Goal: Task Accomplishment & Management: Use online tool/utility

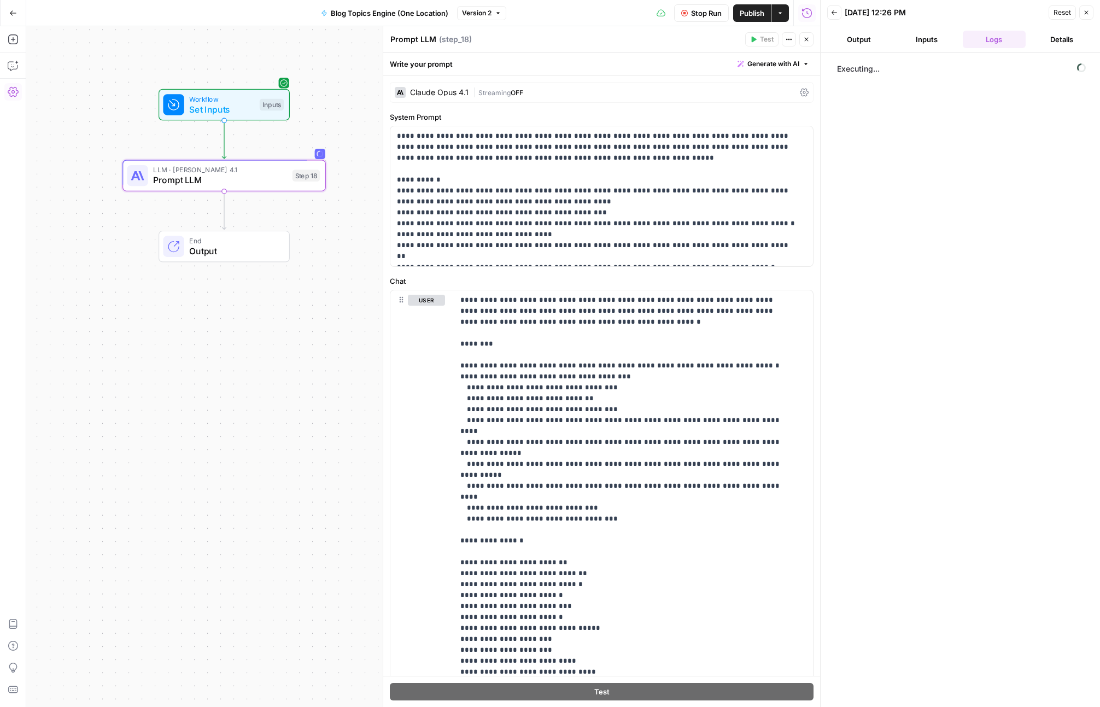
click at [926, 34] on button "Inputs" at bounding box center [926, 39] width 63 height 17
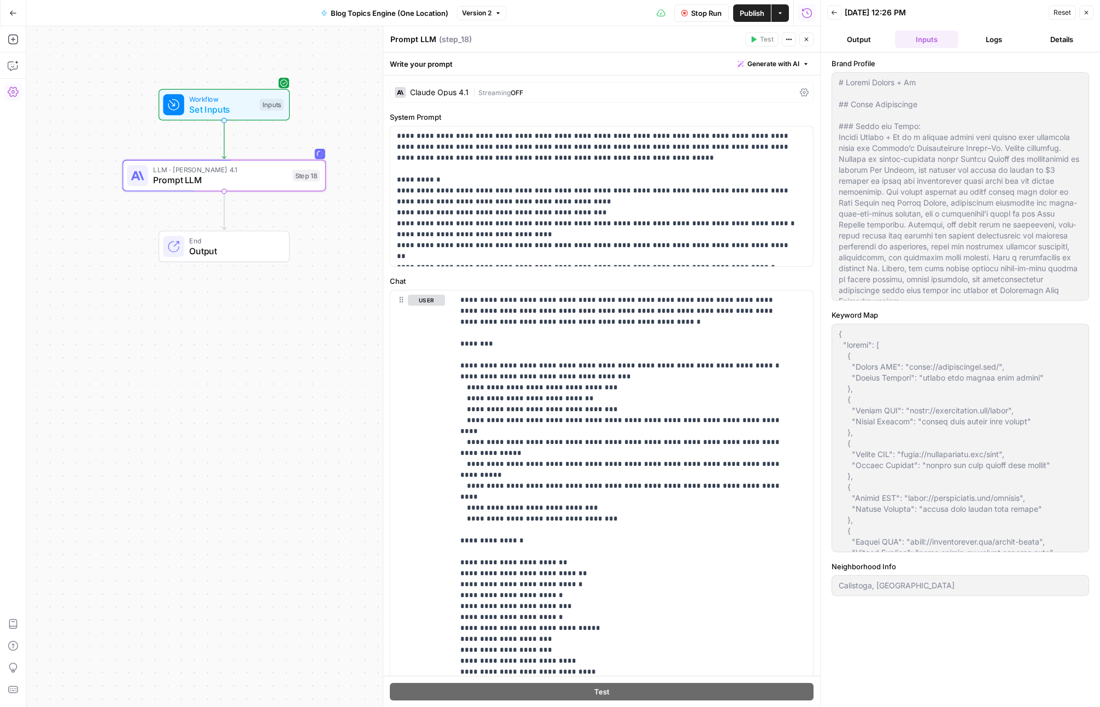
click at [982, 32] on button "Logs" at bounding box center [993, 39] width 63 height 17
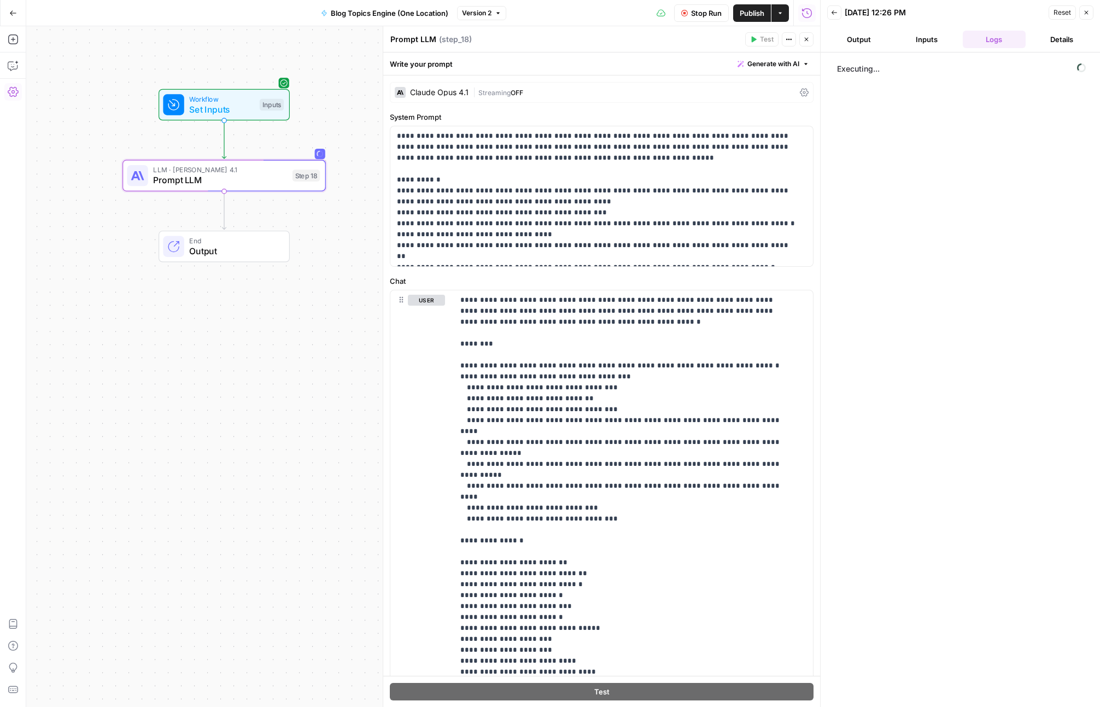
click at [1080, 38] on button "Details" at bounding box center [1061, 39] width 63 height 17
click at [1003, 36] on button "Logs" at bounding box center [993, 39] width 63 height 17
click at [862, 41] on button "Output" at bounding box center [858, 39] width 63 height 17
click at [978, 37] on button "Logs" at bounding box center [993, 39] width 63 height 17
click at [1070, 43] on button "Details" at bounding box center [1061, 39] width 63 height 17
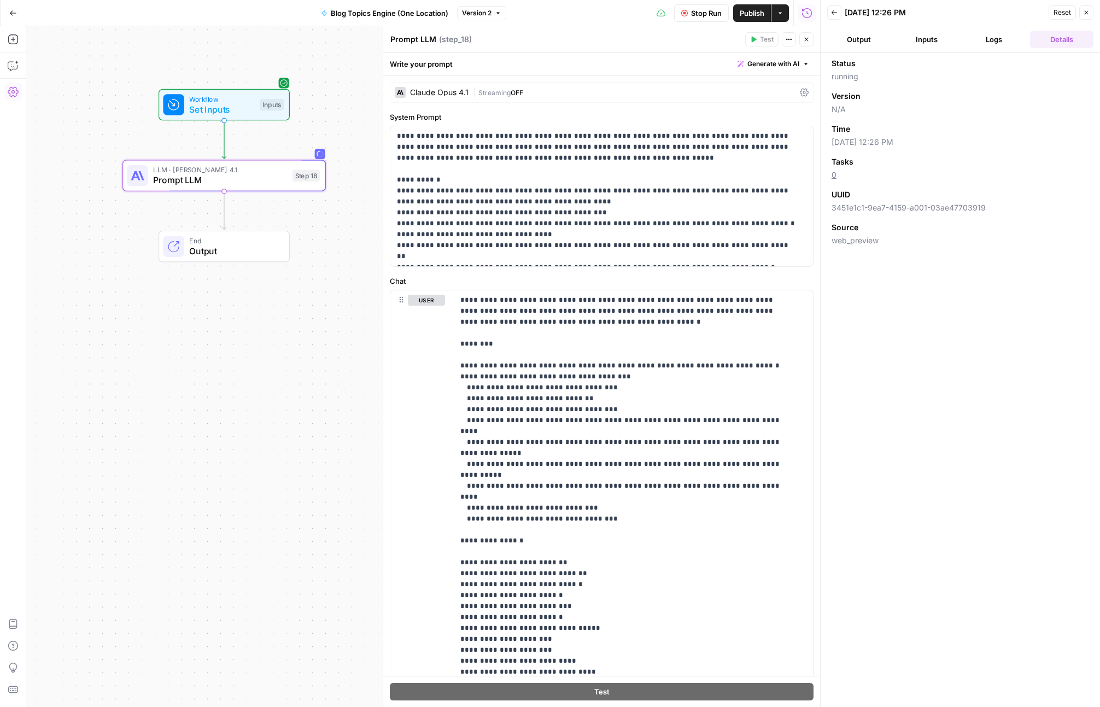
click at [985, 35] on button "Logs" at bounding box center [993, 39] width 63 height 17
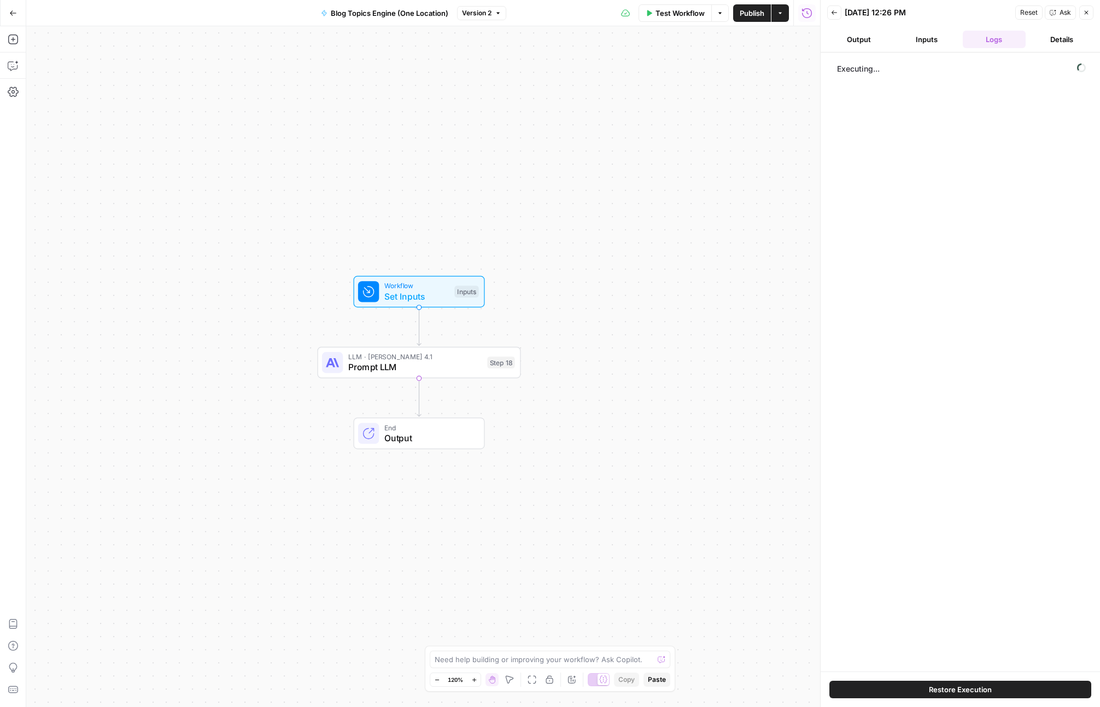
click at [996, 689] on button "Restore Execution" at bounding box center [960, 688] width 262 height 17
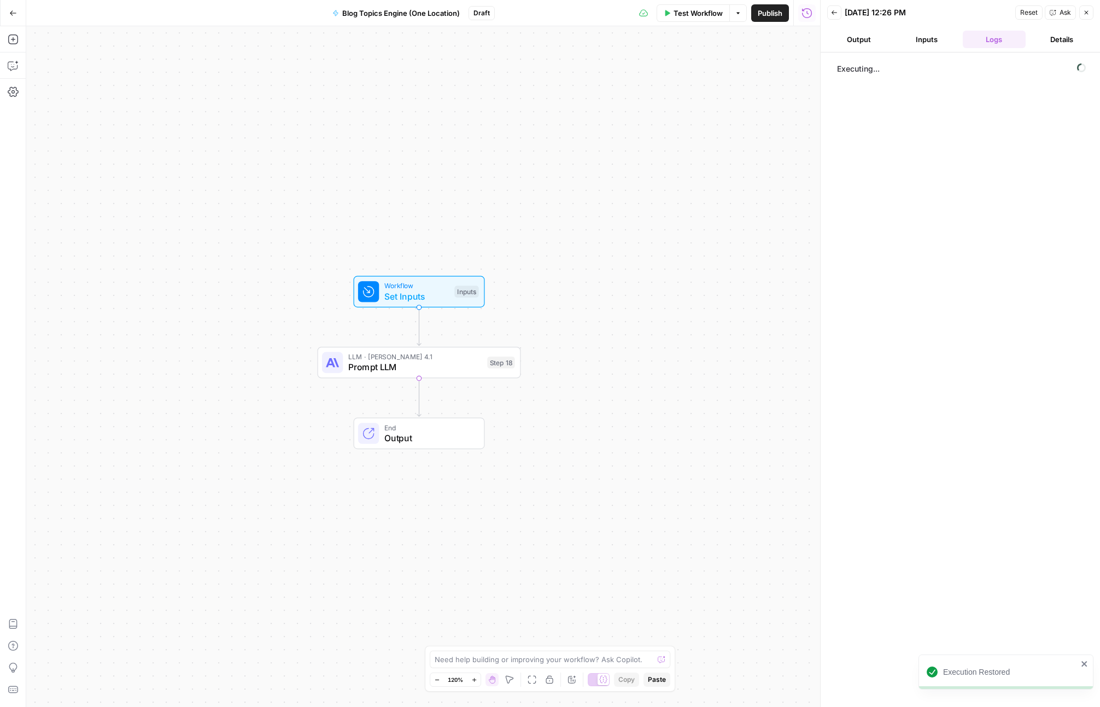
click at [928, 42] on button "Inputs" at bounding box center [926, 39] width 63 height 17
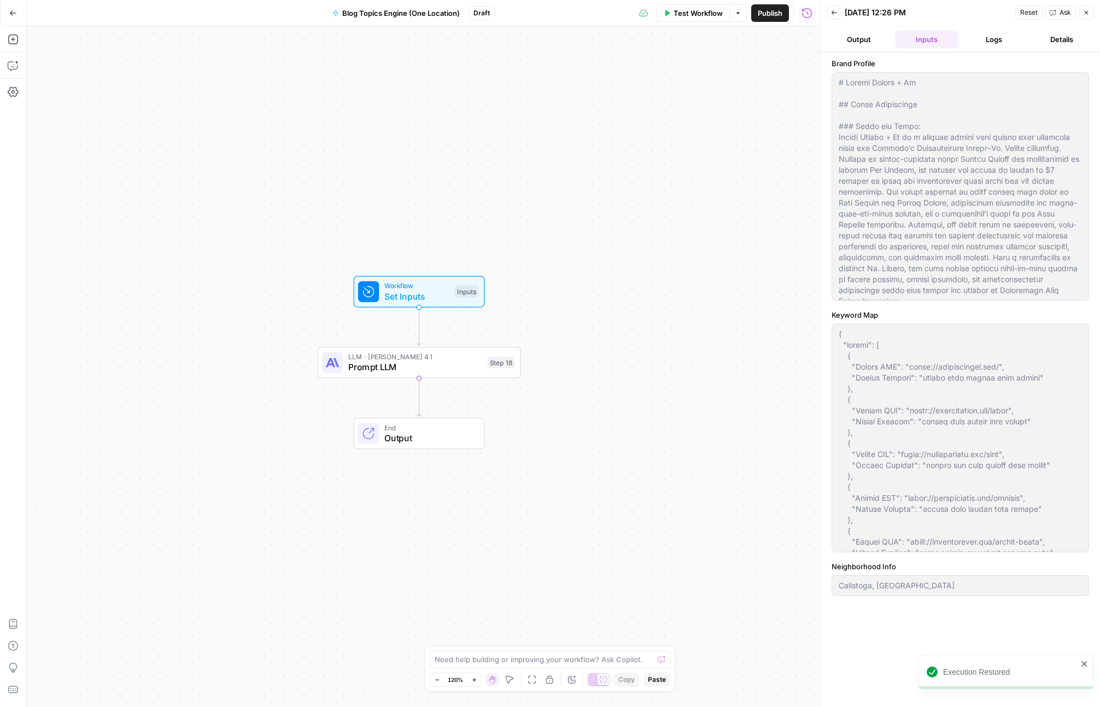
click at [1002, 39] on button "Logs" at bounding box center [993, 39] width 63 height 17
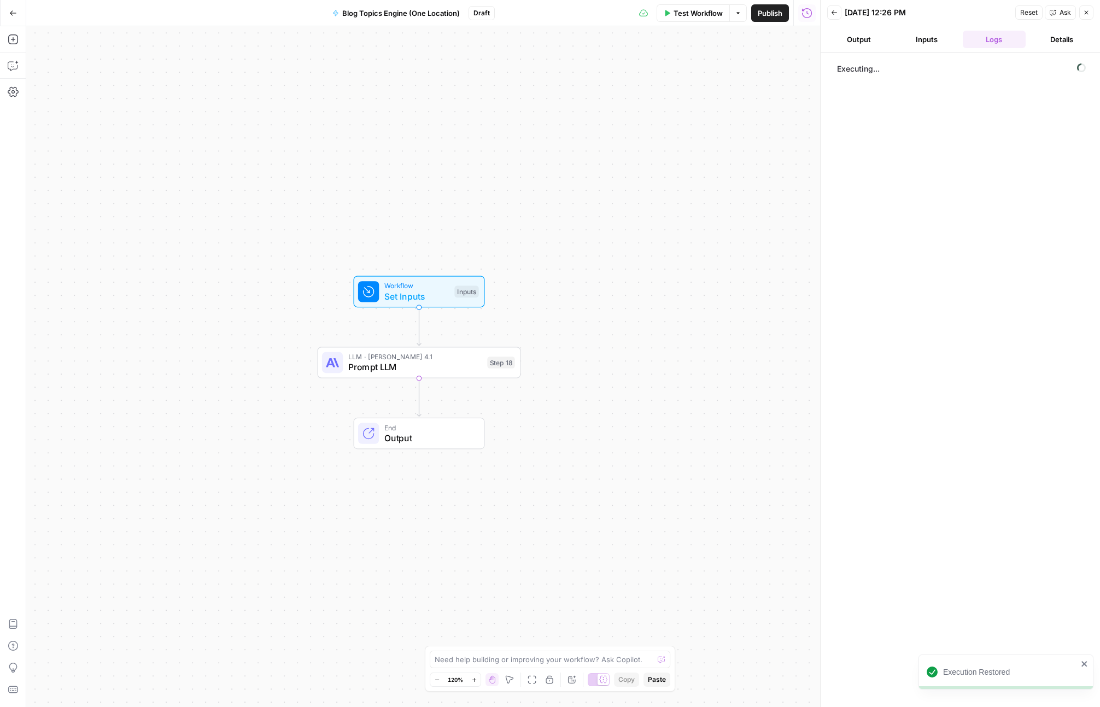
click at [1052, 38] on button "Details" at bounding box center [1061, 39] width 63 height 17
click at [866, 36] on button "Output" at bounding box center [858, 39] width 63 height 17
click at [932, 39] on button "Inputs" at bounding box center [926, 39] width 63 height 17
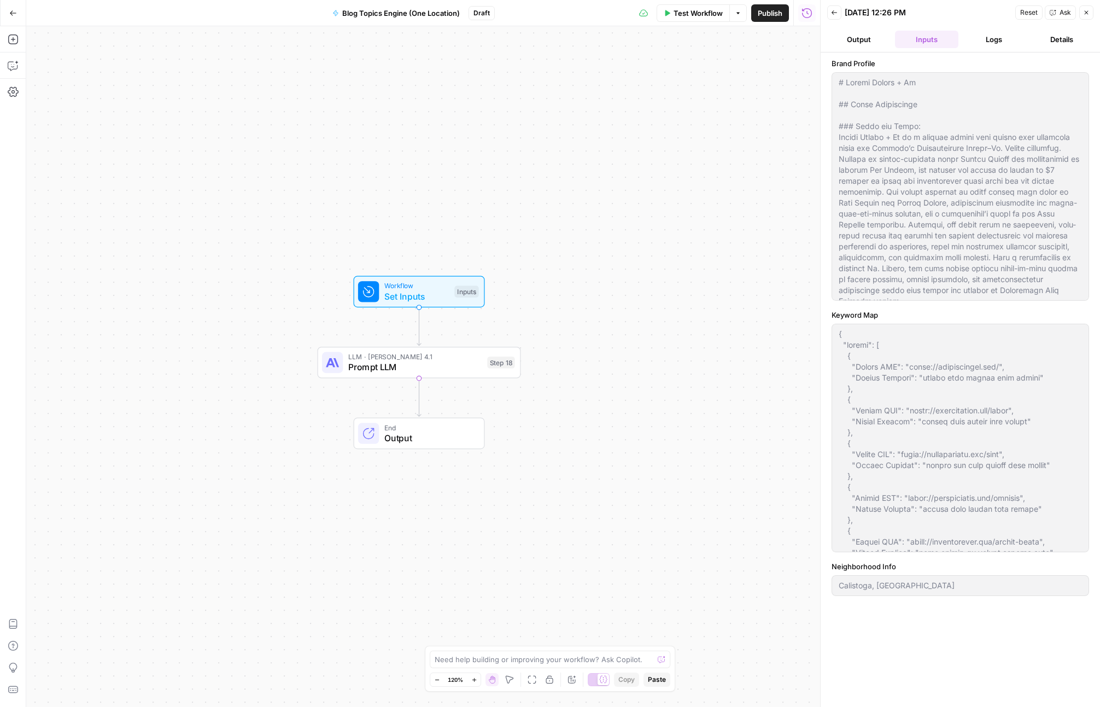
click at [990, 38] on button "Logs" at bounding box center [993, 39] width 63 height 17
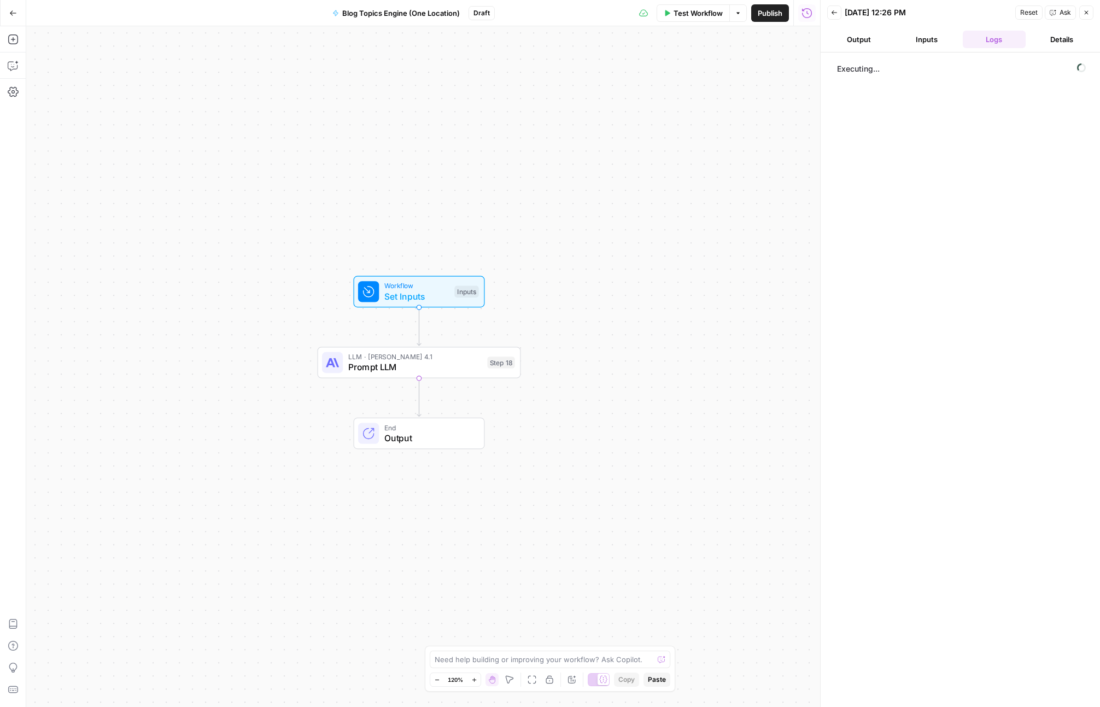
click at [926, 35] on button "Inputs" at bounding box center [926, 39] width 63 height 17
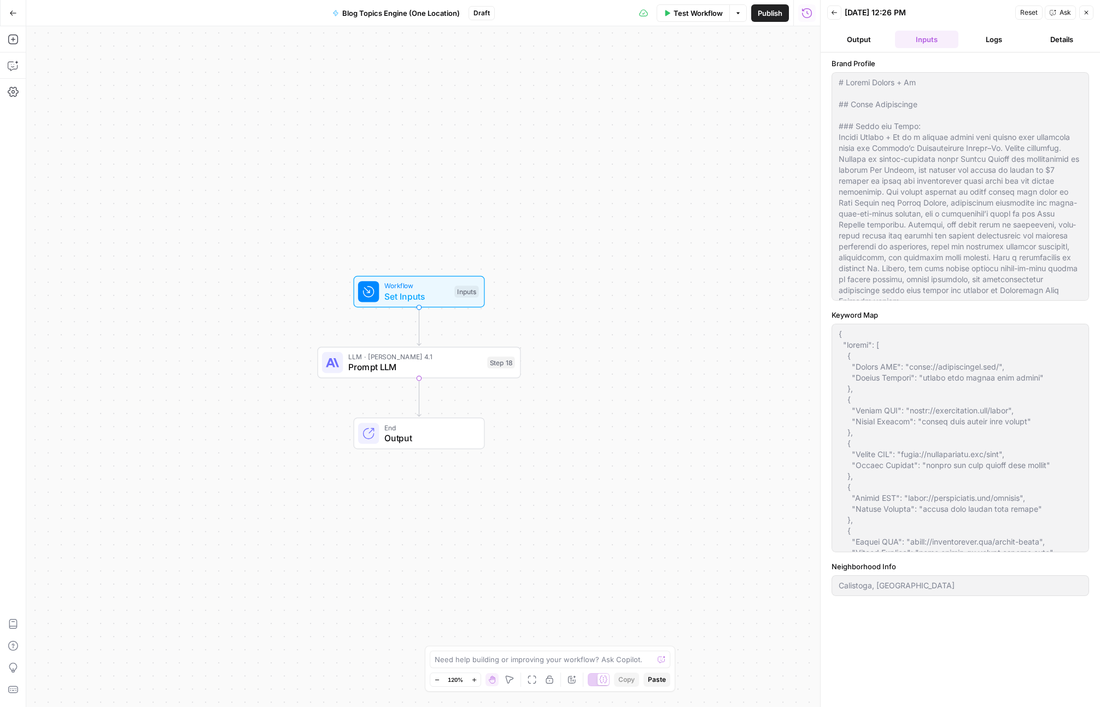
click at [1000, 44] on button "Logs" at bounding box center [993, 39] width 63 height 17
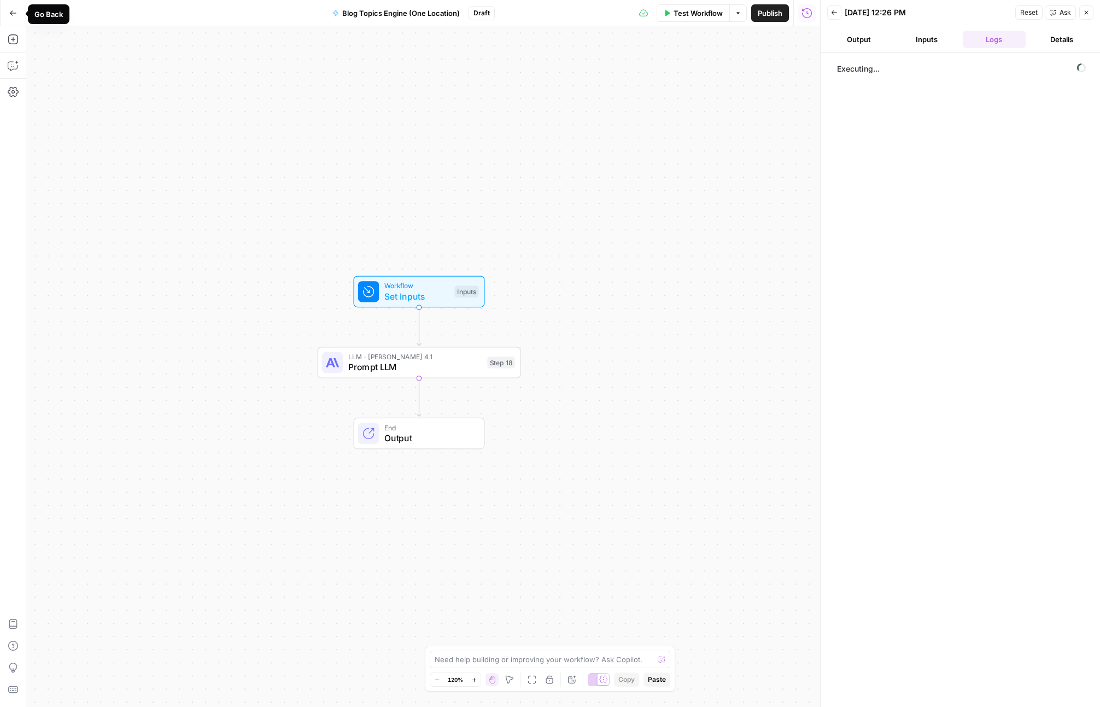
click at [9, 12] on icon "button" at bounding box center [13, 13] width 8 height 8
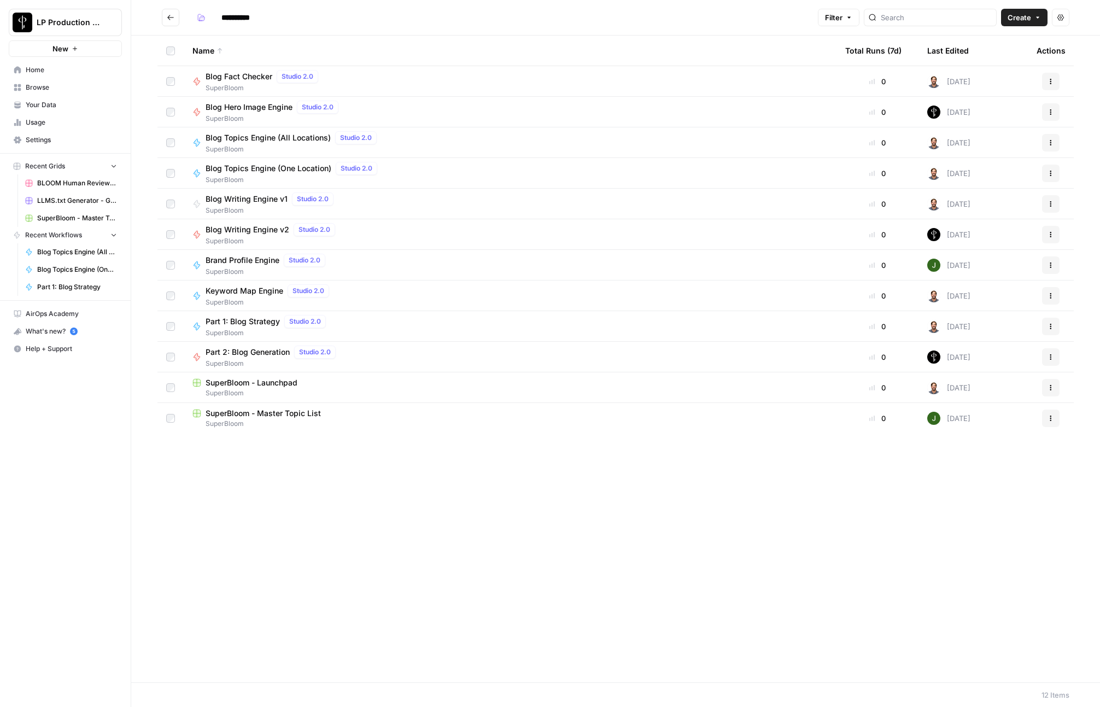
click at [263, 169] on span "Blog Topics Engine (One Location)" at bounding box center [268, 168] width 126 height 11
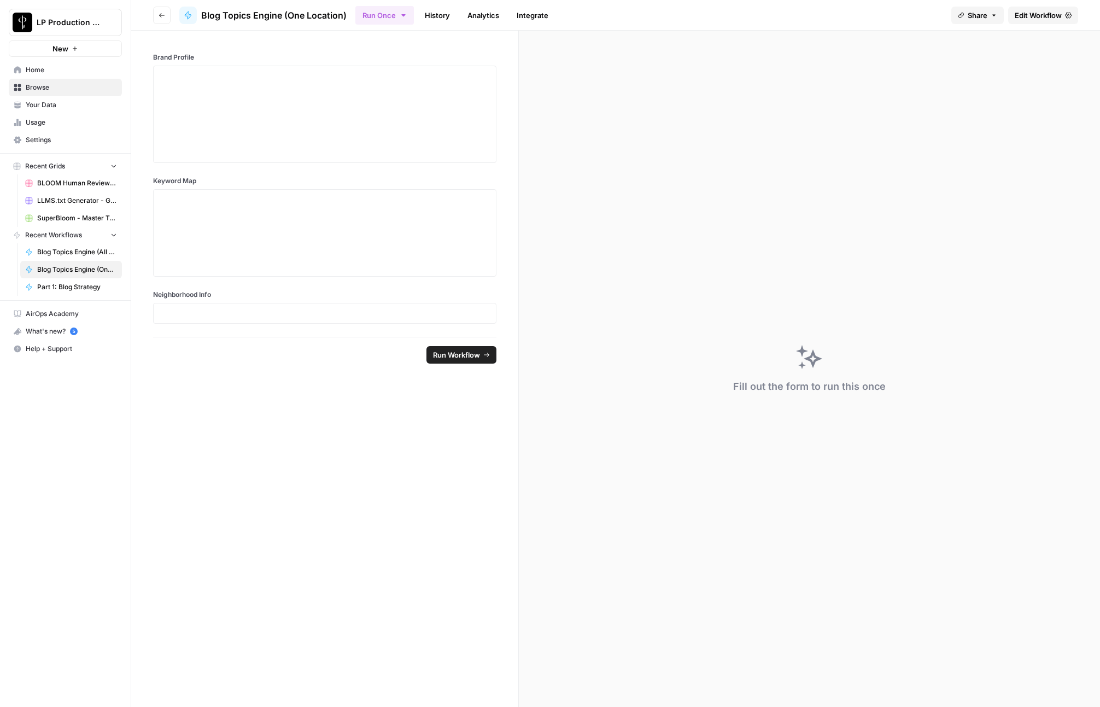
click at [445, 5] on ul "Run Once History Analytics Integrate" at bounding box center [454, 14] width 199 height 21
click at [443, 11] on link "History" at bounding box center [437, 15] width 38 height 17
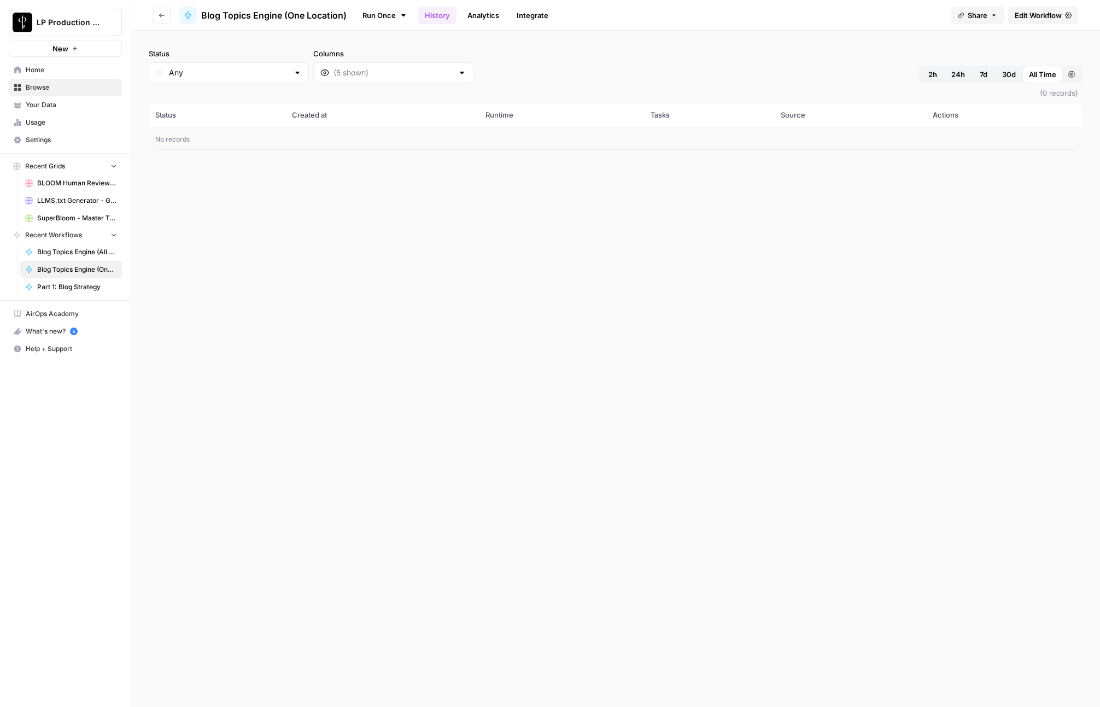
drag, startPoint x: 696, startPoint y: 64, endPoint x: 756, endPoint y: 60, distance: 59.7
click at [696, 63] on div "Status Any Columns 2h 24h 7d 30d All Time Custom range" at bounding box center [615, 65] width 933 height 35
click at [926, 71] on button "2h" at bounding box center [932, 74] width 24 height 17
click at [745, 64] on div "Status Any Columns 2h 24h 7d 30d All Time Custom range" at bounding box center [615, 65] width 933 height 35
drag, startPoint x: 635, startPoint y: 49, endPoint x: 542, endPoint y: 39, distance: 94.0
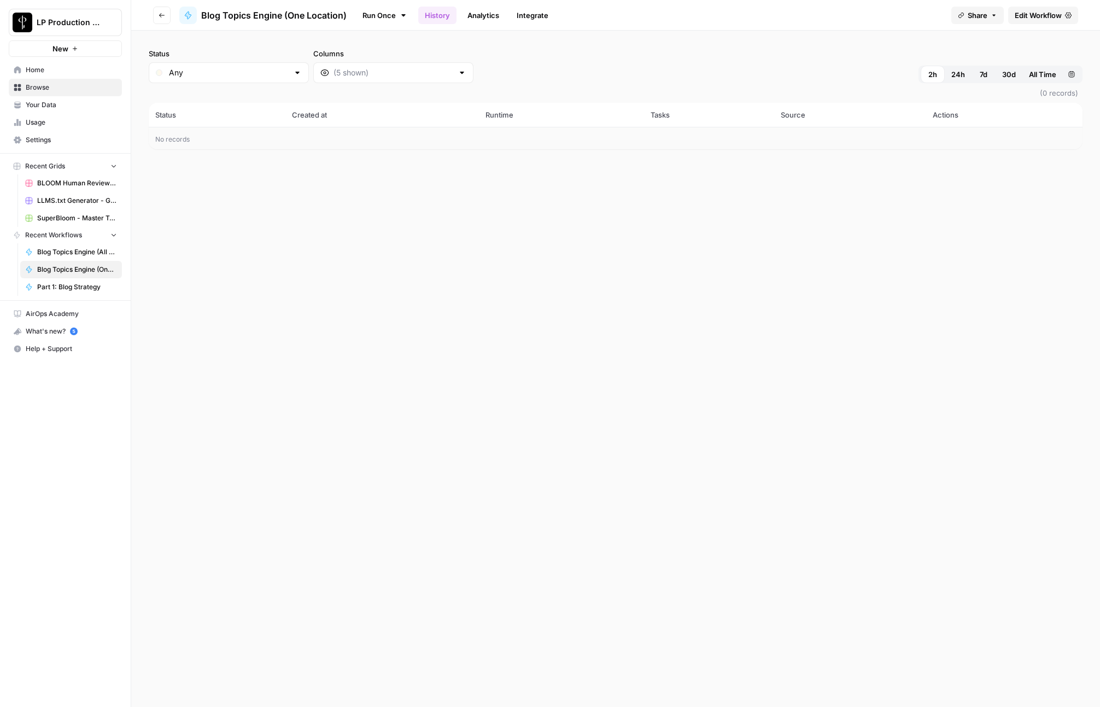
click at [635, 49] on div "Status Any Columns 2h 24h 7d 30d All Time Custom range" at bounding box center [615, 65] width 933 height 35
click at [383, 11] on link "Run Once" at bounding box center [384, 15] width 58 height 19
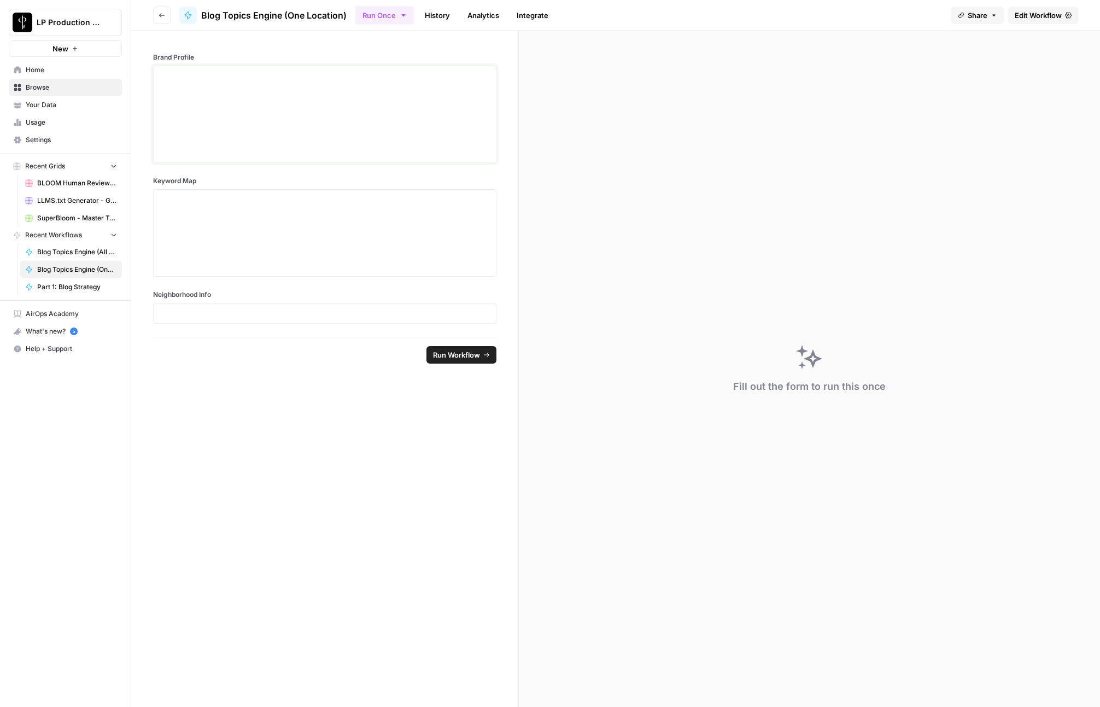
click at [277, 91] on div at bounding box center [324, 114] width 329 height 87
click at [1032, 19] on span "Edit Workflow" at bounding box center [1037, 15] width 47 height 11
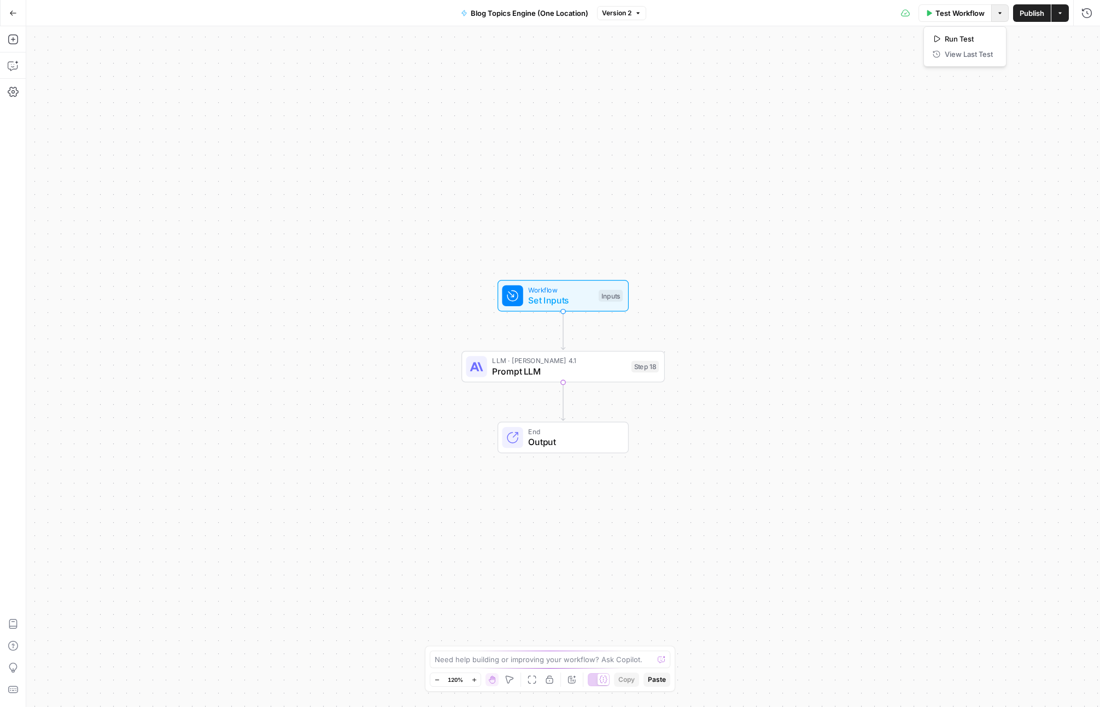
click at [1004, 15] on button "Options" at bounding box center [999, 12] width 17 height 17
click at [956, 13] on span "Test Workflow" at bounding box center [959, 13] width 49 height 11
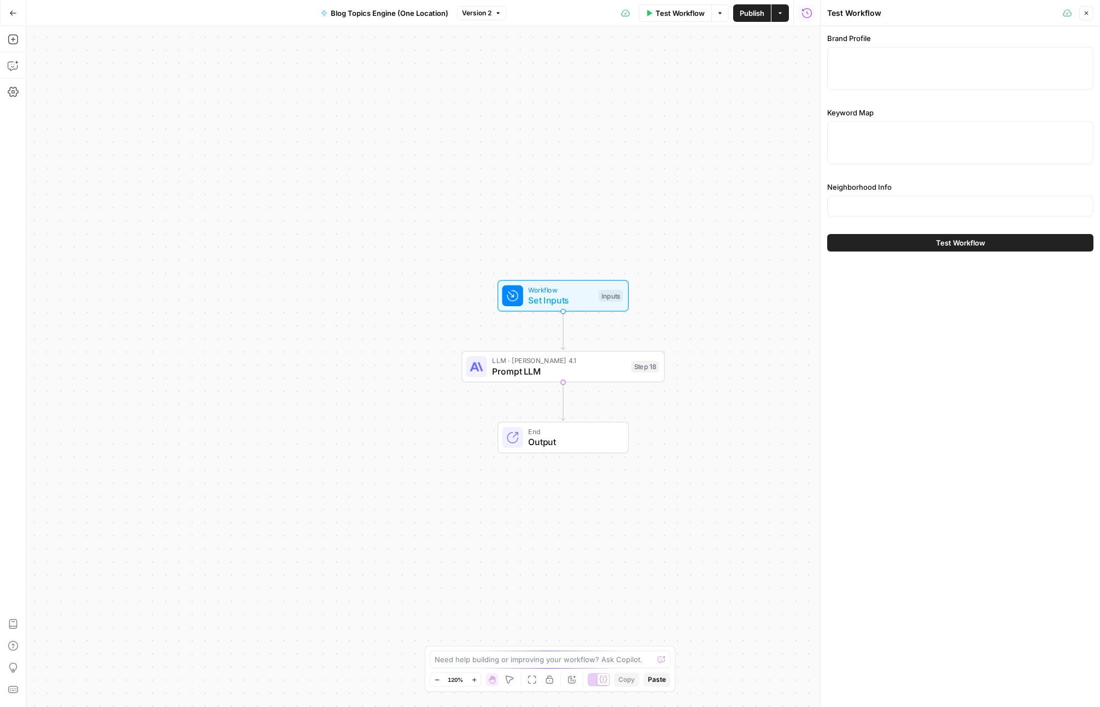
click at [807, 16] on icon "button" at bounding box center [806, 13] width 11 height 11
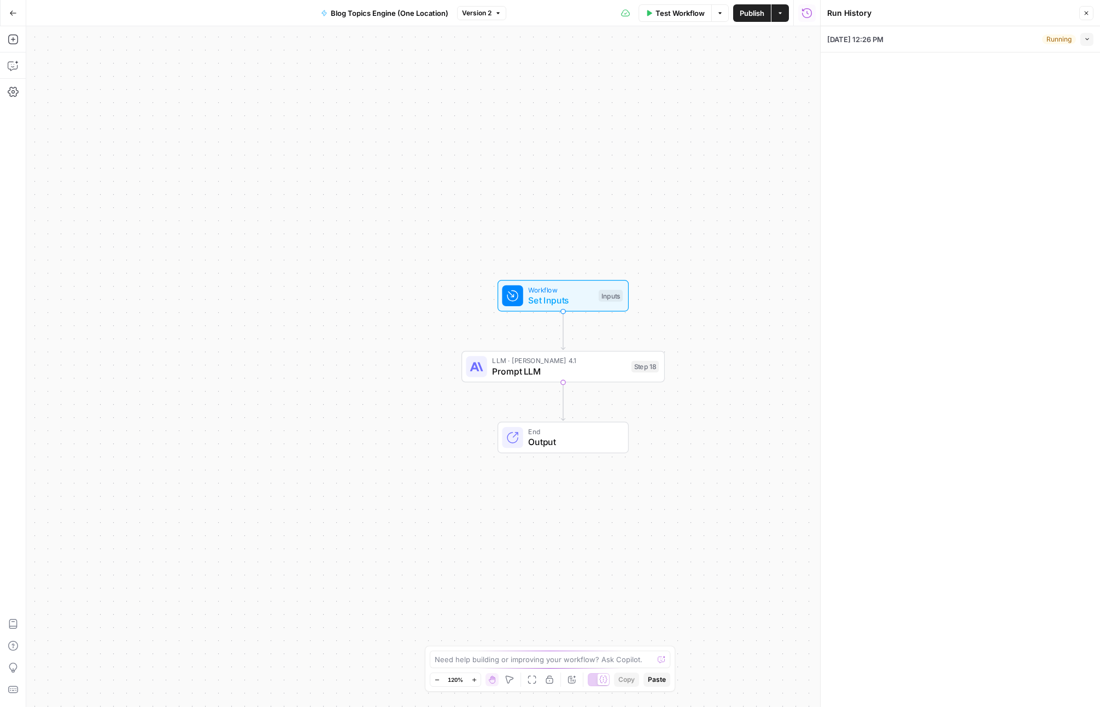
click at [1090, 38] on button "Collapse" at bounding box center [1086, 39] width 13 height 13
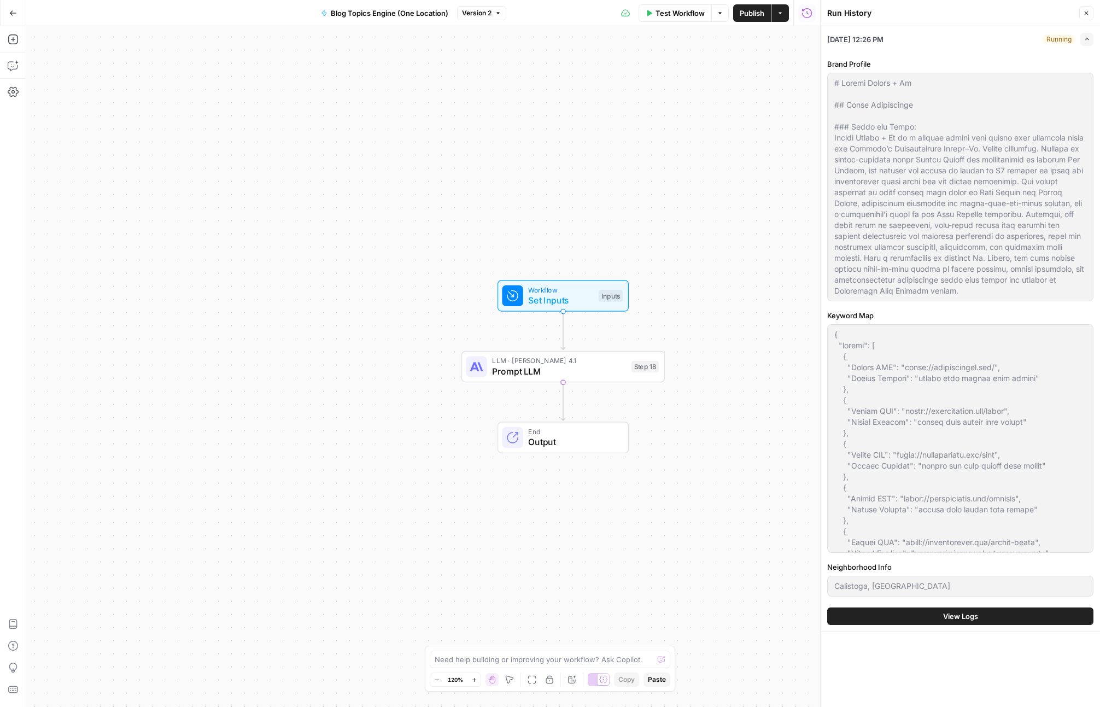
click at [969, 620] on span "View Logs" at bounding box center [960, 615] width 35 height 11
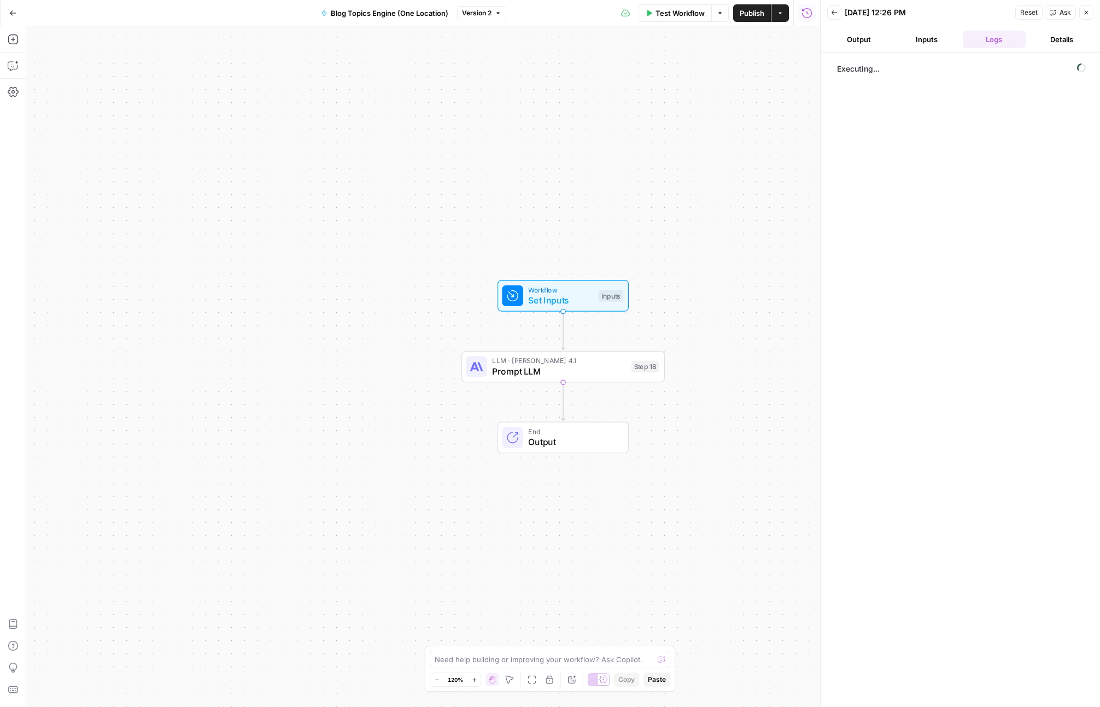
click at [919, 42] on button "Inputs" at bounding box center [926, 39] width 63 height 17
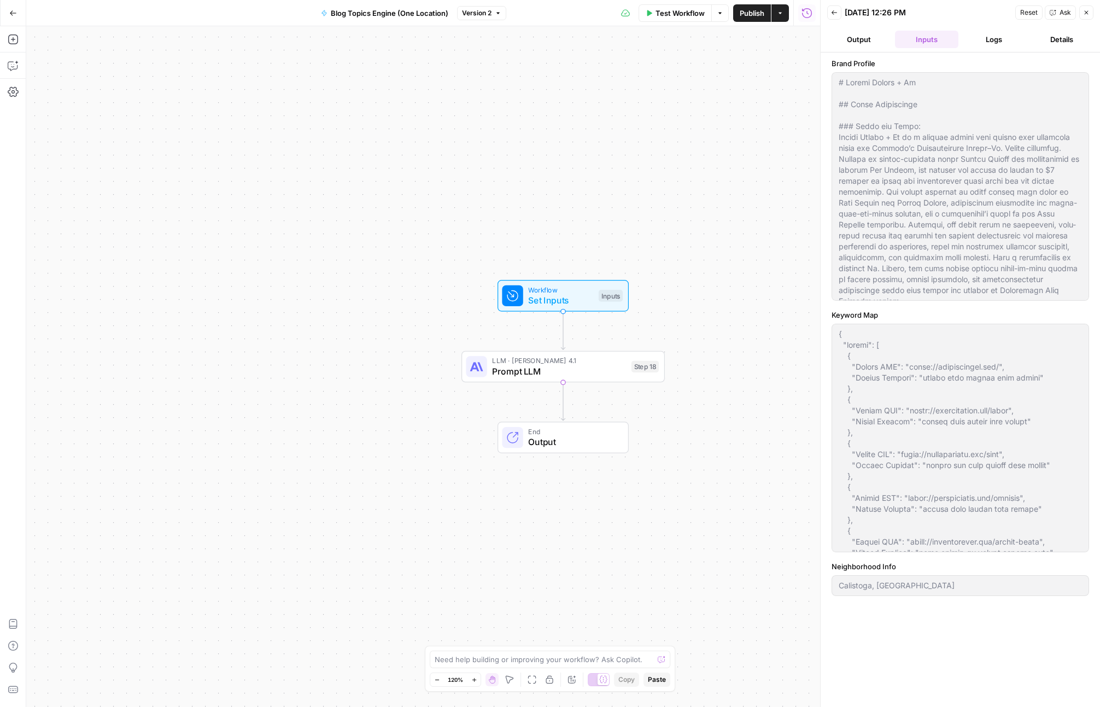
click at [997, 39] on button "Logs" at bounding box center [993, 39] width 63 height 17
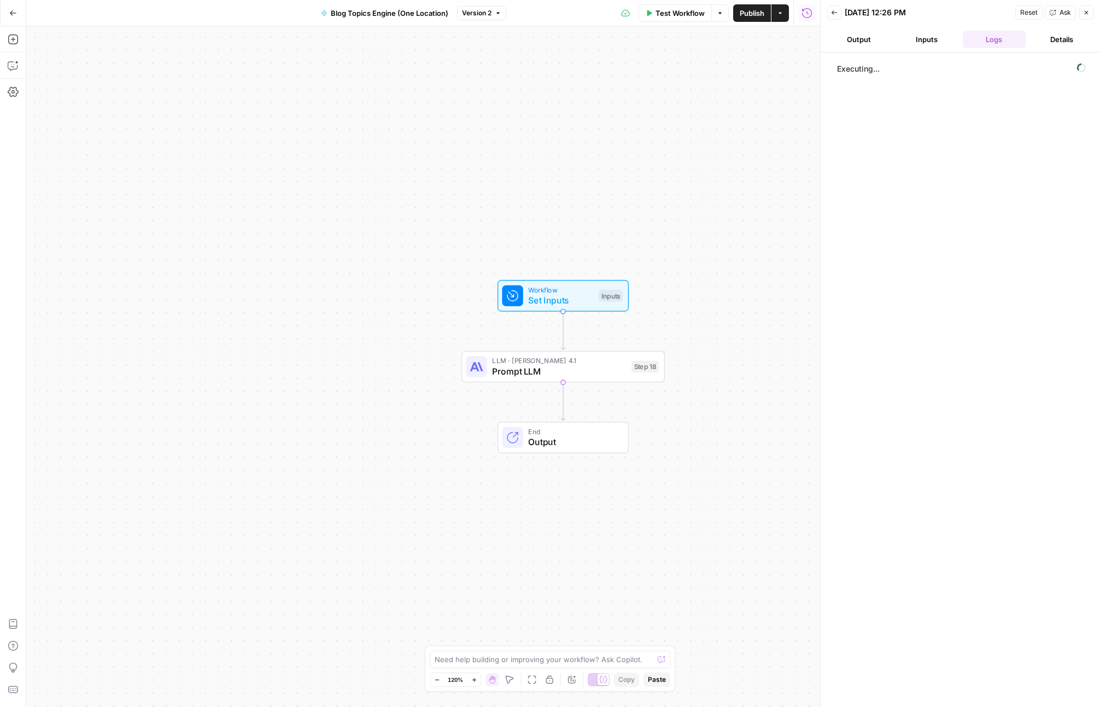
click at [931, 43] on button "Inputs" at bounding box center [926, 39] width 63 height 17
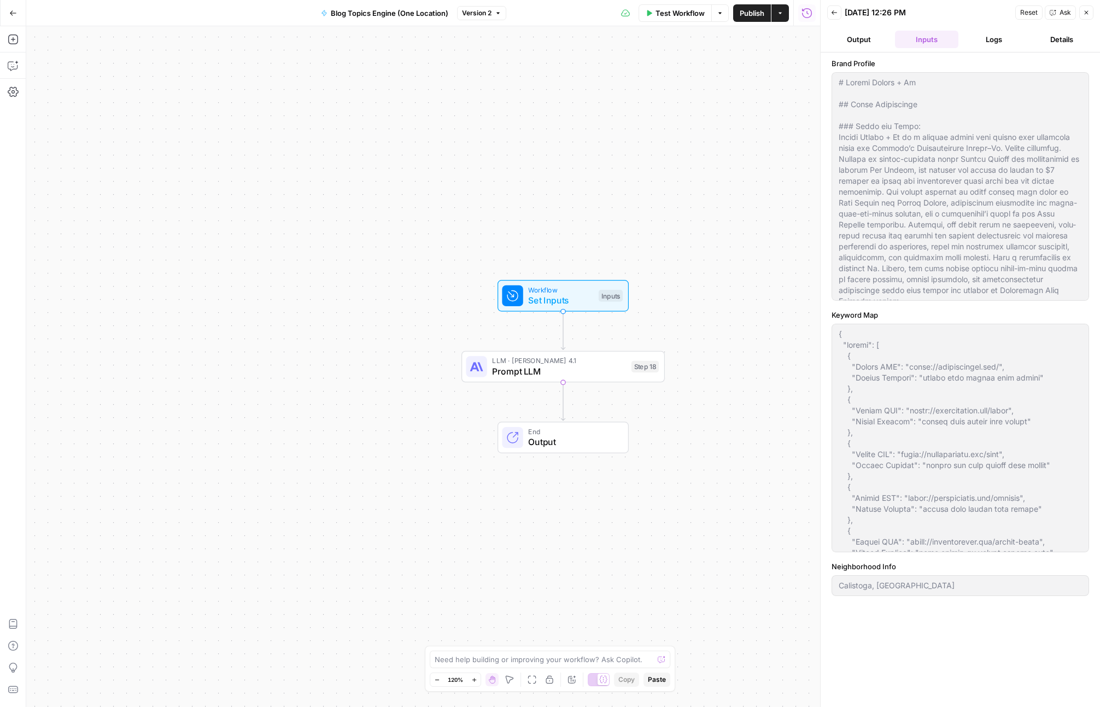
click at [871, 44] on button "Output" at bounding box center [858, 39] width 63 height 17
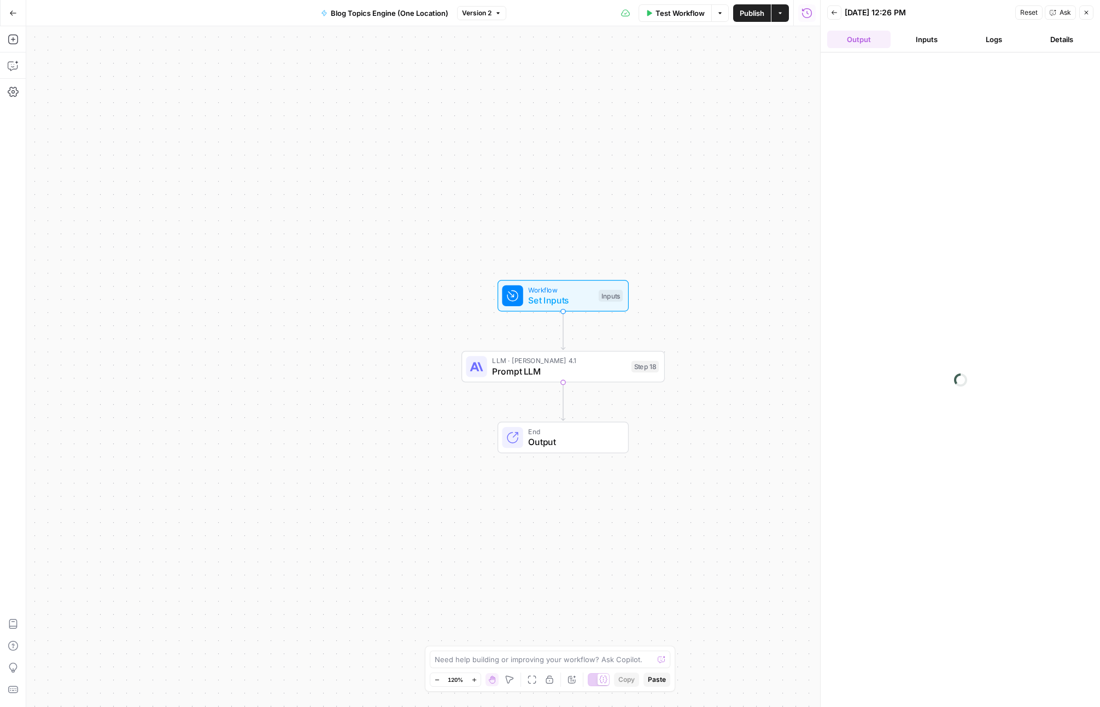
click at [1013, 42] on button "Logs" at bounding box center [993, 39] width 63 height 17
click at [1054, 43] on button "Details" at bounding box center [1061, 39] width 63 height 17
click at [990, 41] on button "Logs" at bounding box center [993, 39] width 63 height 17
click at [15, 16] on icon "button" at bounding box center [13, 13] width 8 height 8
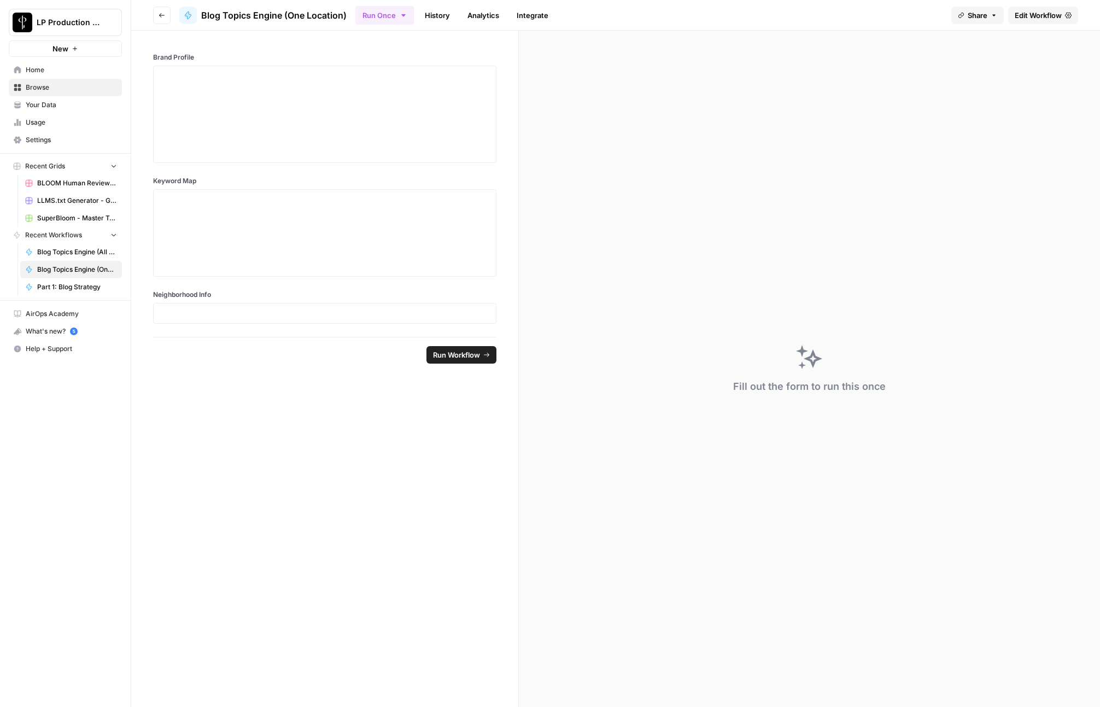
click at [210, 67] on div at bounding box center [324, 114] width 343 height 97
click at [231, 80] on p at bounding box center [324, 76] width 329 height 11
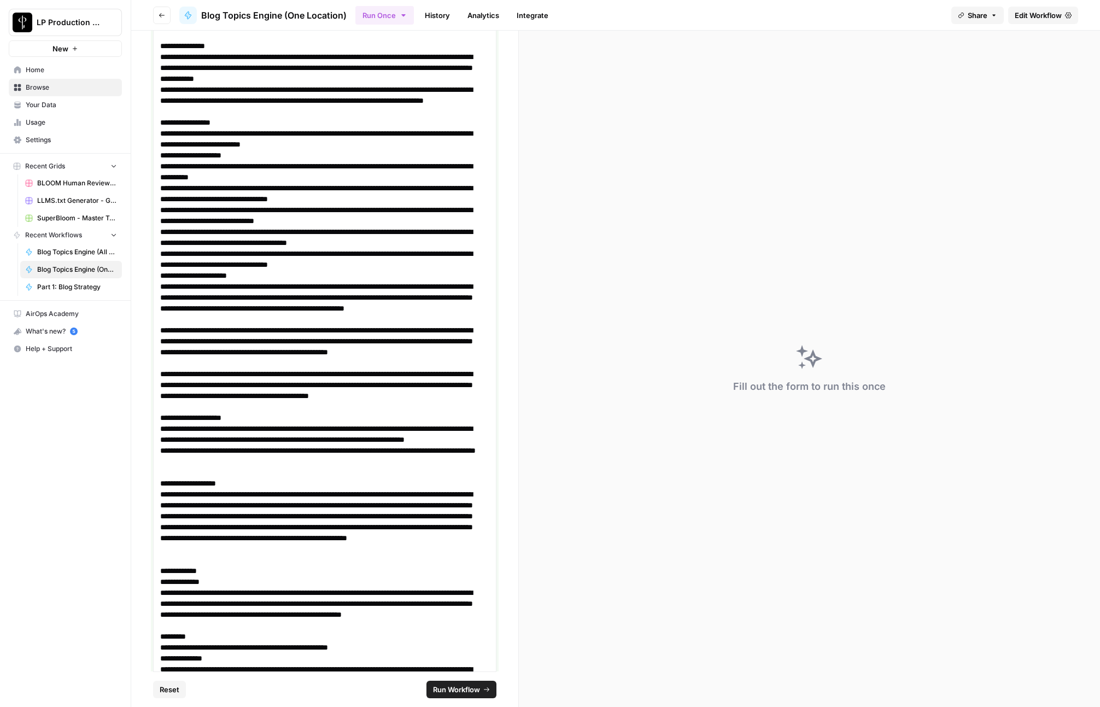
scroll to position [431, 0]
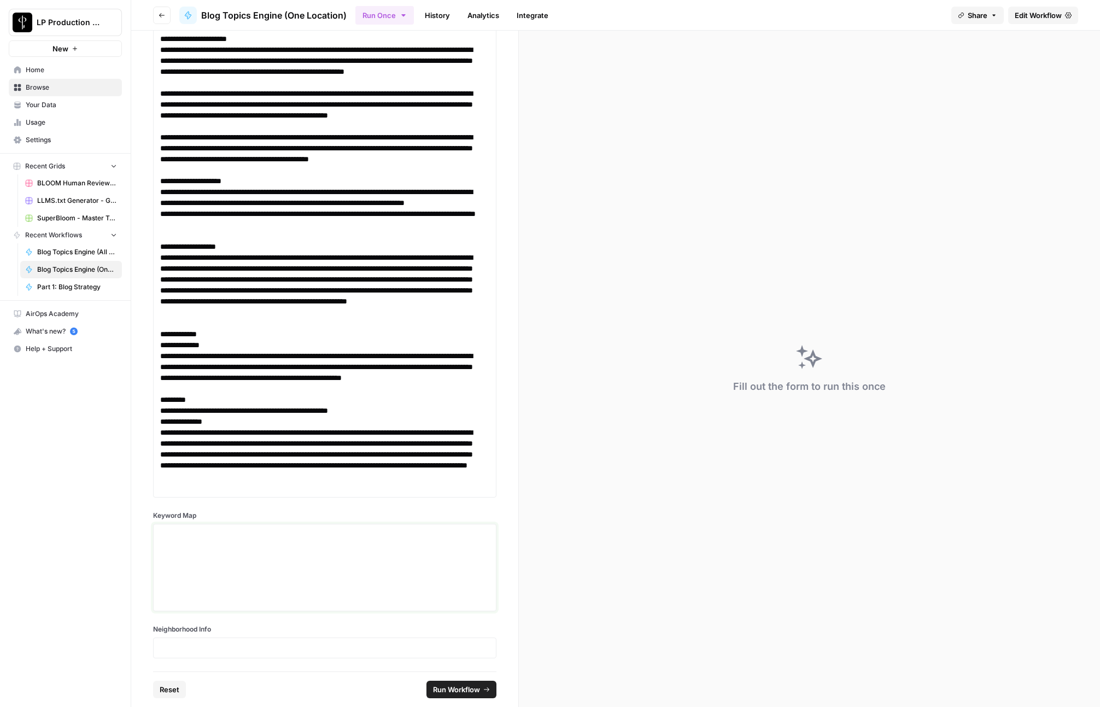
click at [214, 572] on textarea "Keyword Map" at bounding box center [324, 567] width 329 height 78
paste textarea "{ "output": [ { "Target URL": "[URL][DOMAIN_NAME]", "Target Keyword": "sonoma n…"
type textarea "{ "output": [ { "Target URL": "[URL][DOMAIN_NAME]", "Target Keyword": "sonoma n…"
click at [327, 648] on p at bounding box center [324, 647] width 329 height 11
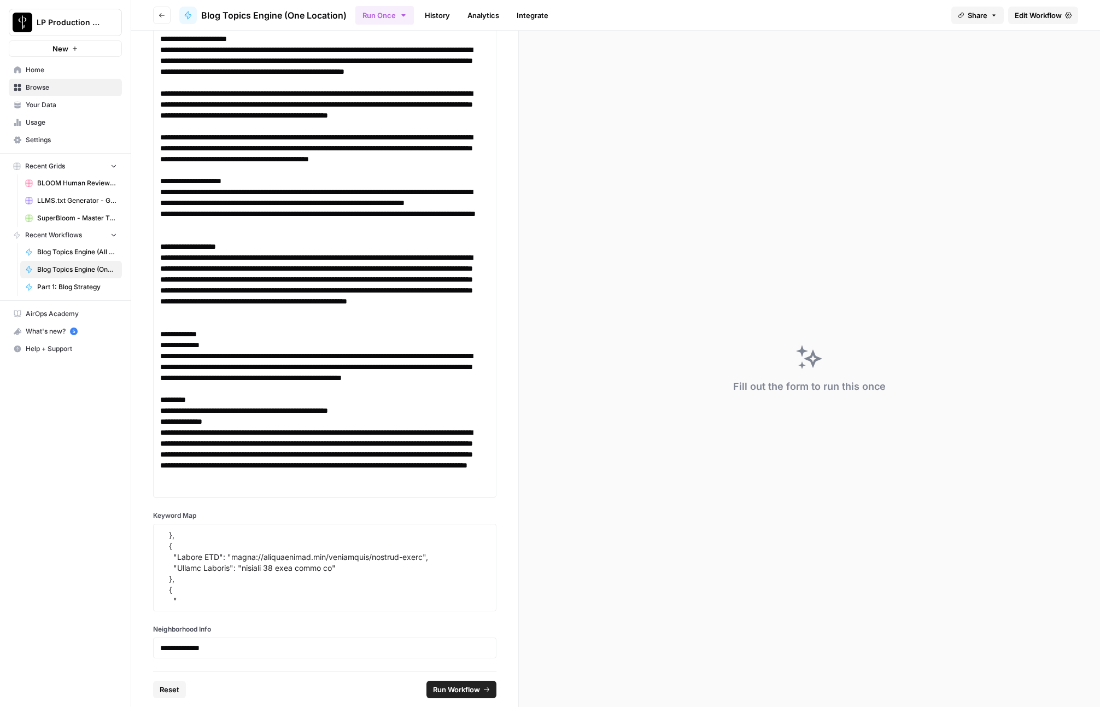
click at [467, 686] on span "Run Workflow" at bounding box center [456, 689] width 47 height 11
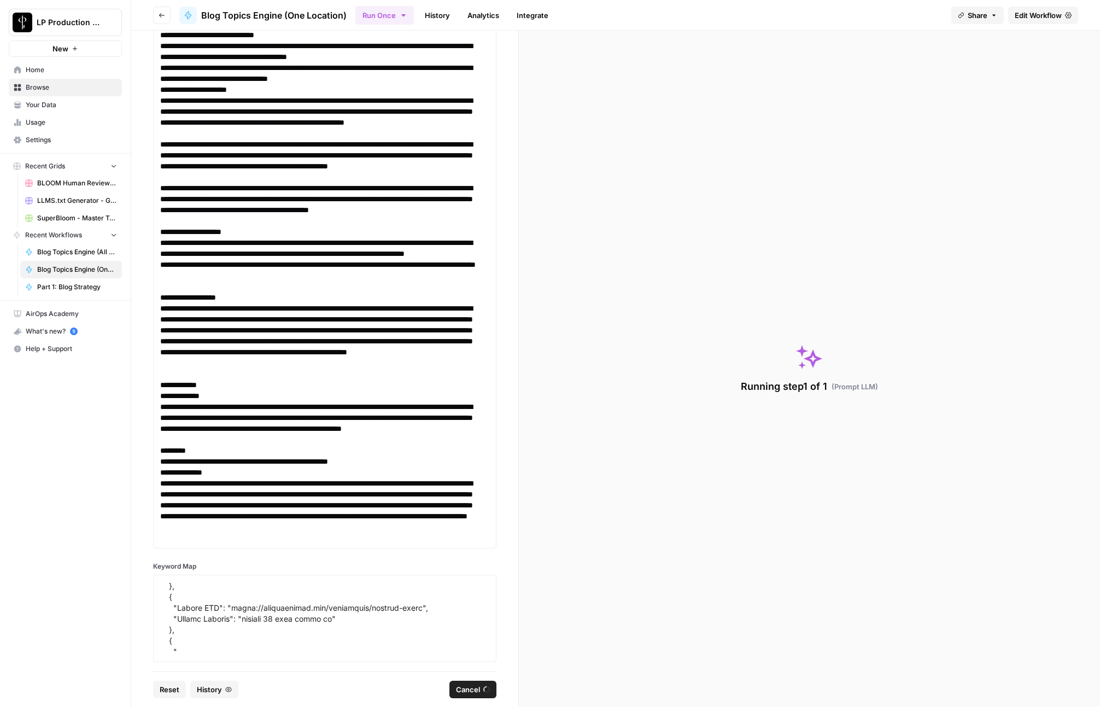
scroll to position [431, 0]
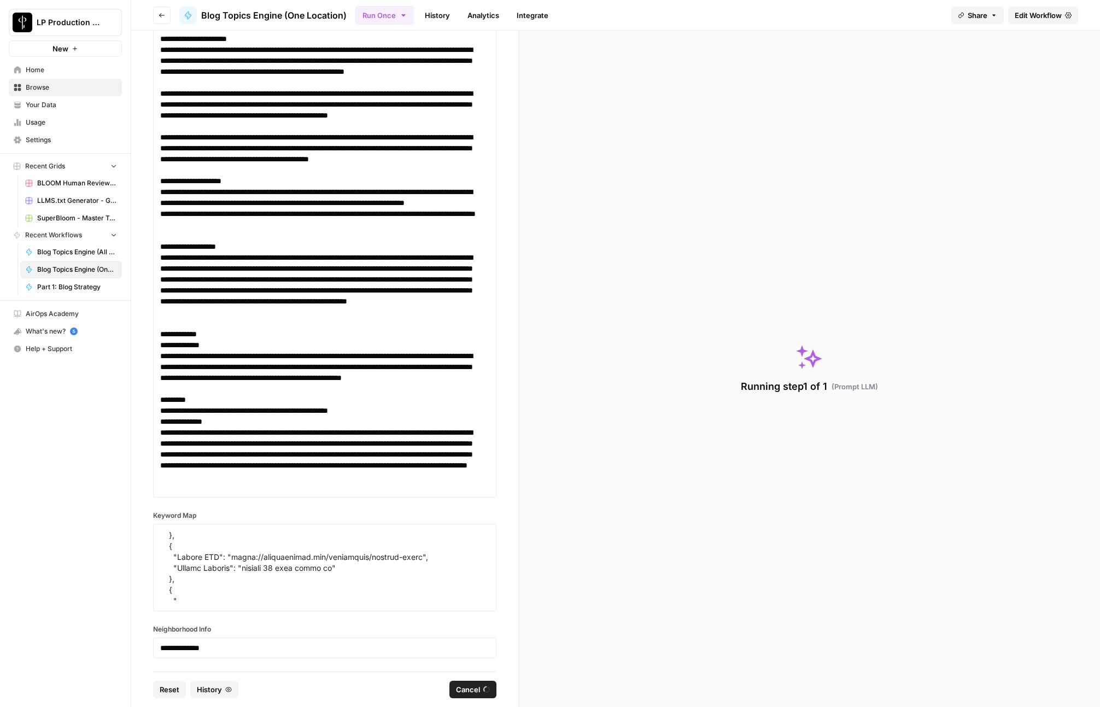
click at [140, 621] on div "**********" at bounding box center [324, 351] width 387 height 641
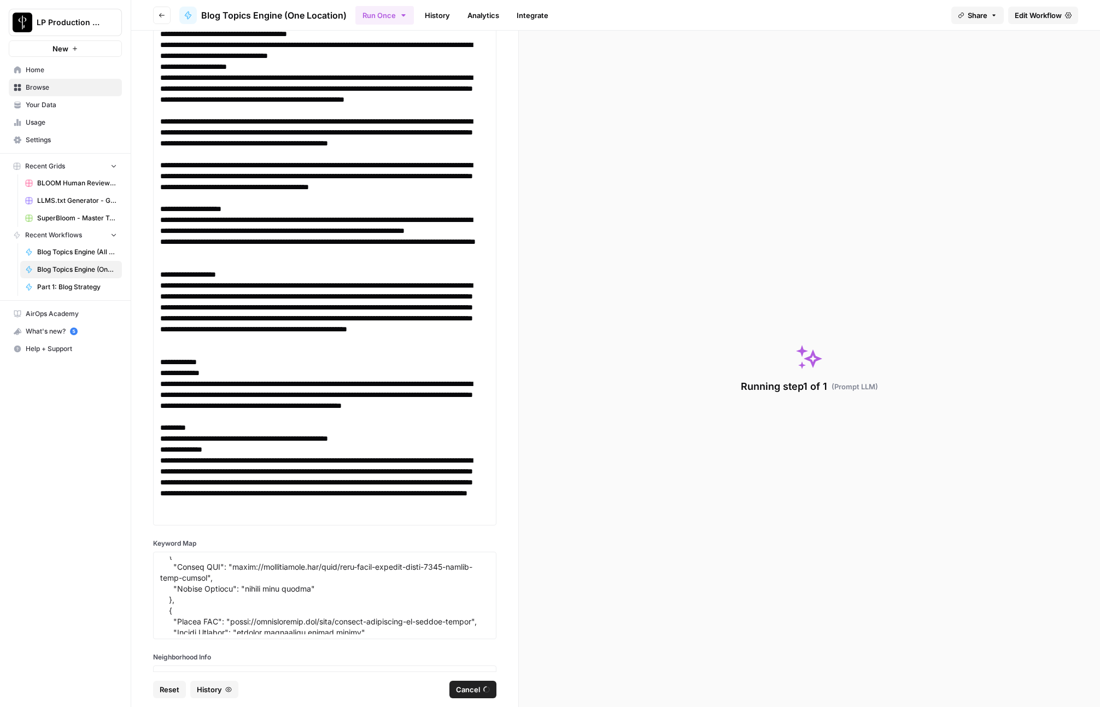
scroll to position [14640, 0]
click at [137, 500] on div "**********" at bounding box center [324, 351] width 387 height 641
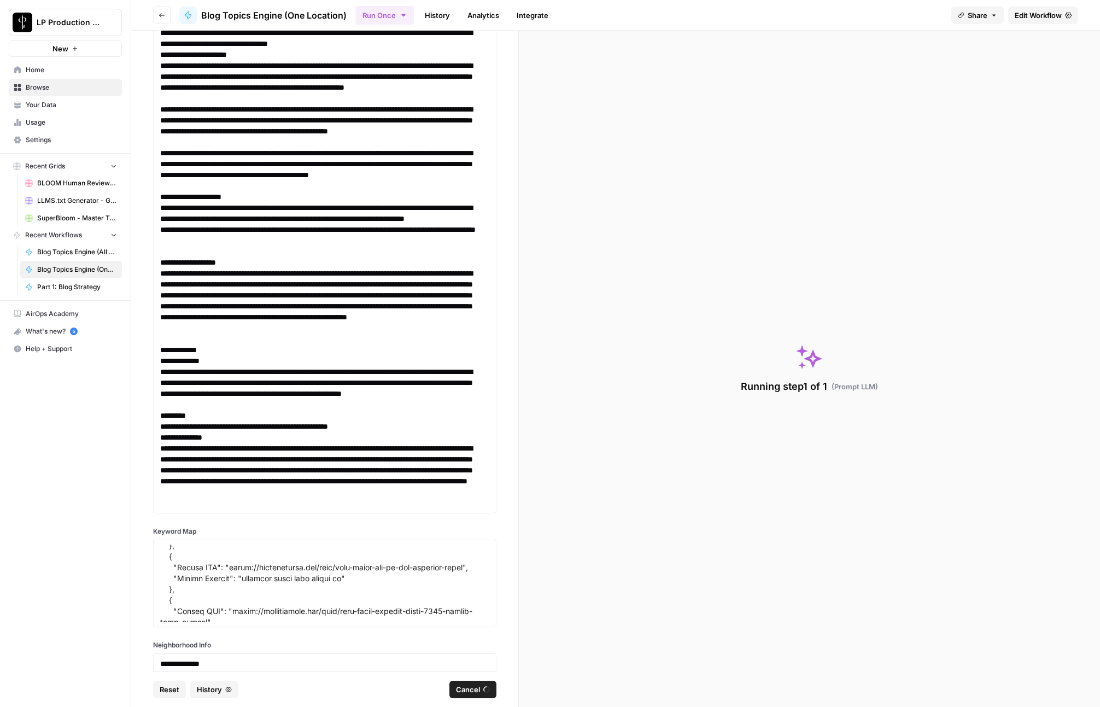
scroll to position [431, 0]
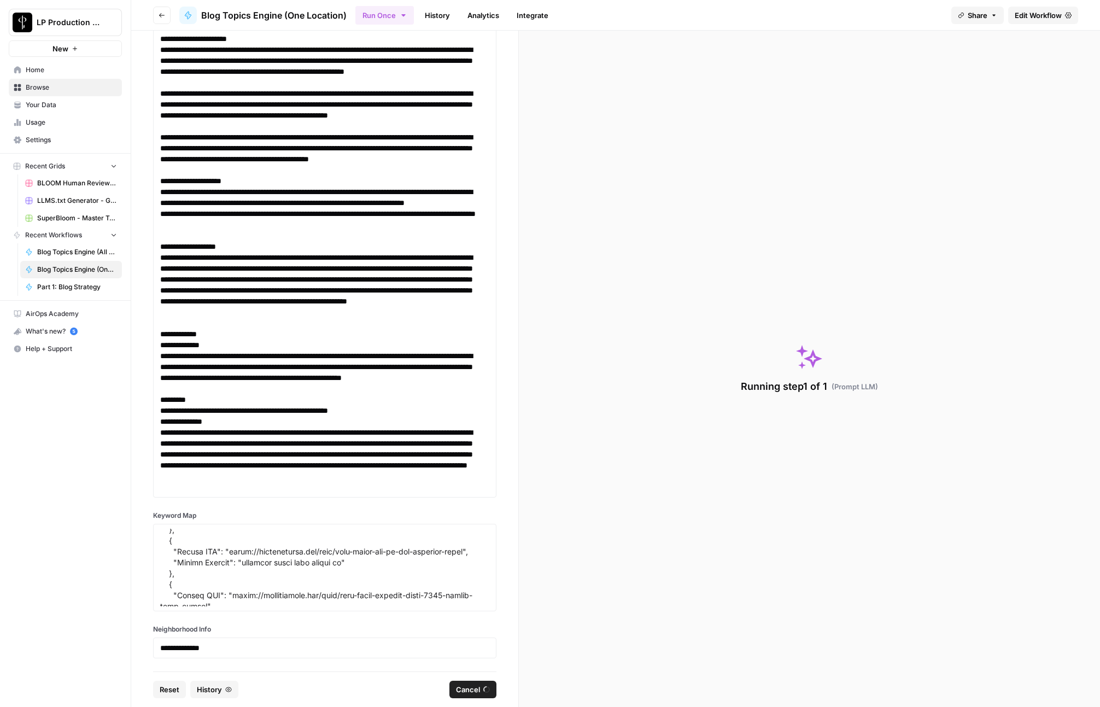
click at [146, 372] on div "**********" at bounding box center [324, 351] width 387 height 641
click at [149, 401] on div "**********" at bounding box center [324, 351] width 387 height 641
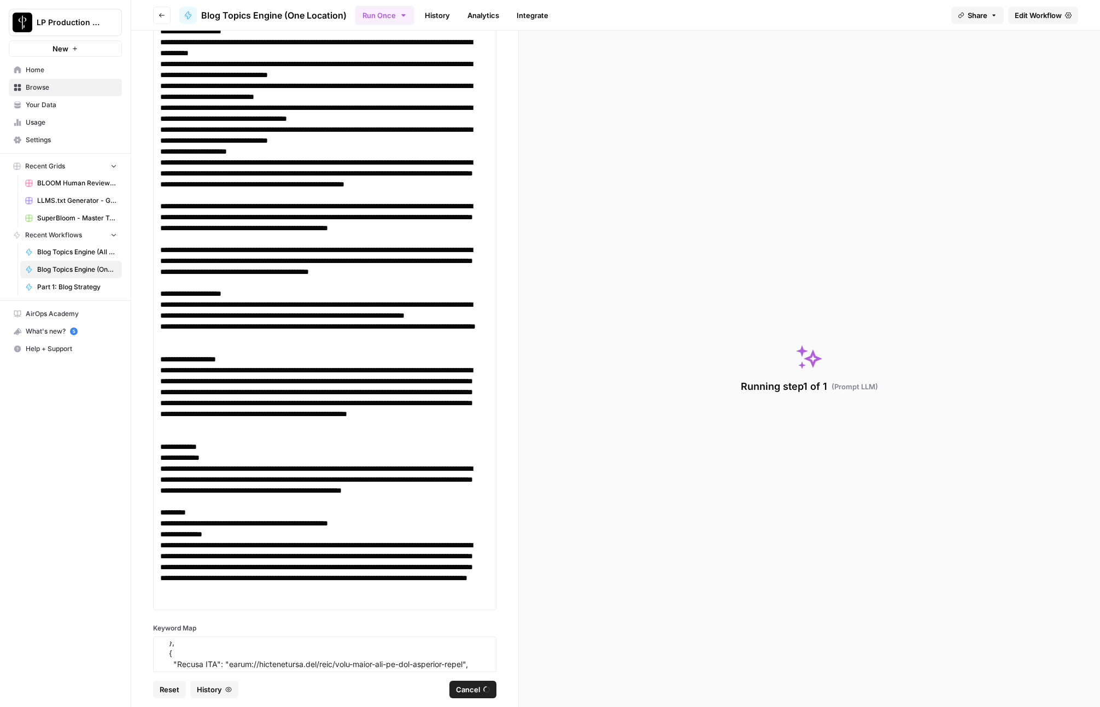
scroll to position [0, 0]
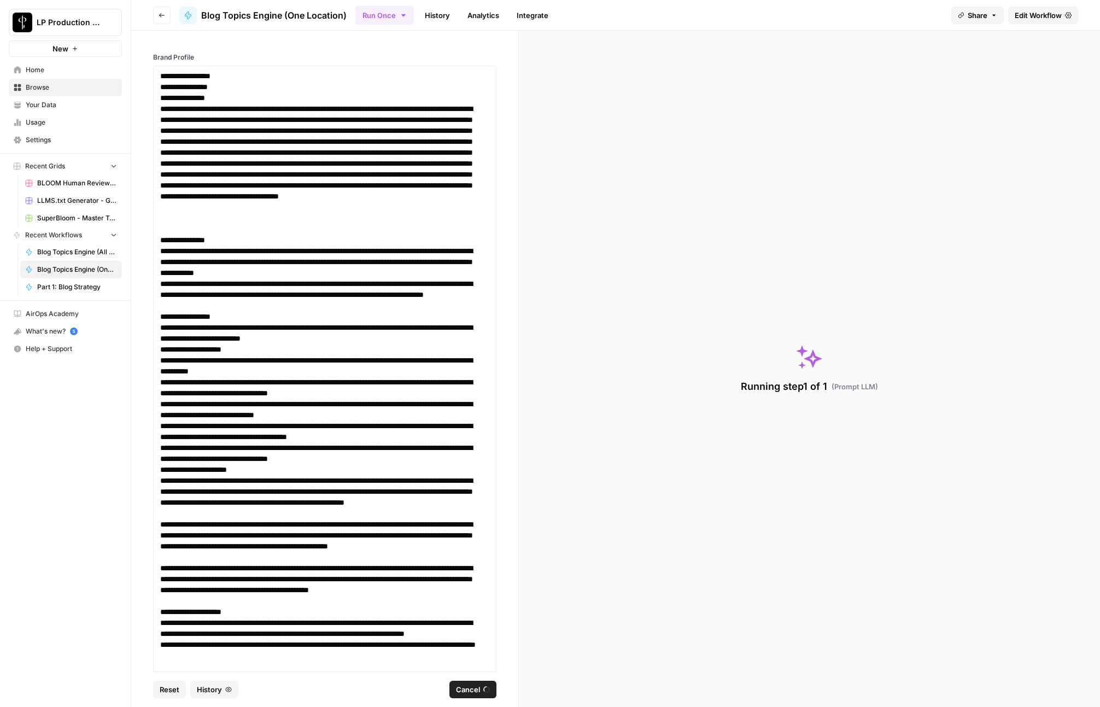
click at [144, 424] on div "**********" at bounding box center [324, 351] width 387 height 641
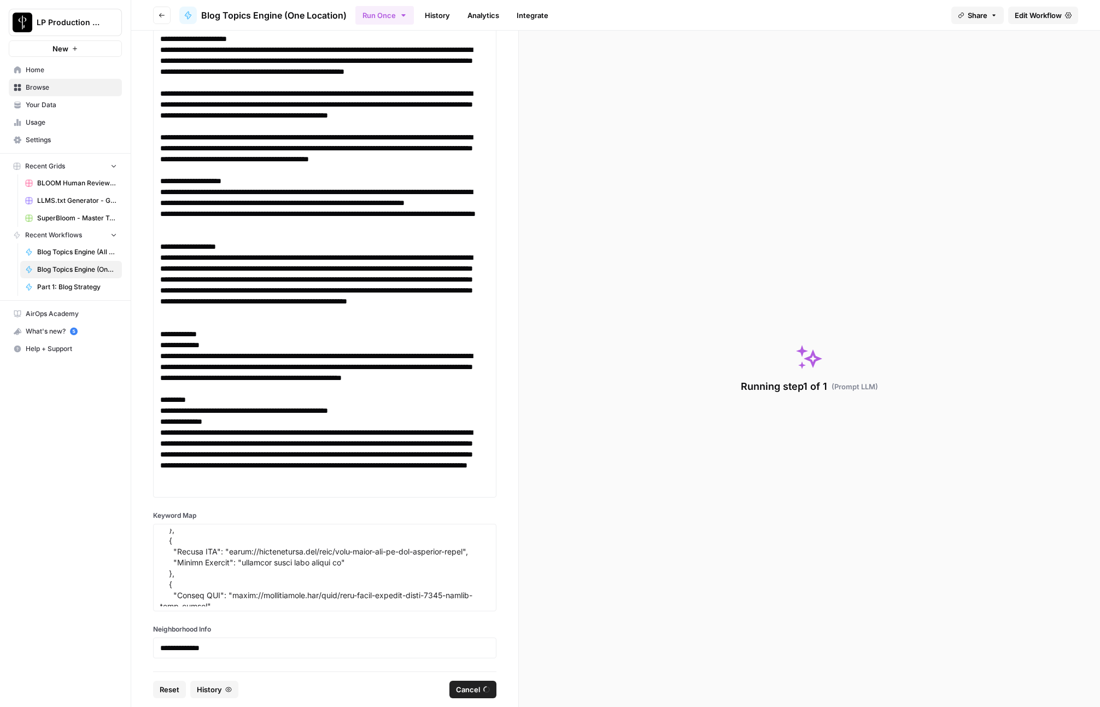
scroll to position [14692, 0]
click at [232, 693] on button "History" at bounding box center [214, 688] width 48 height 17
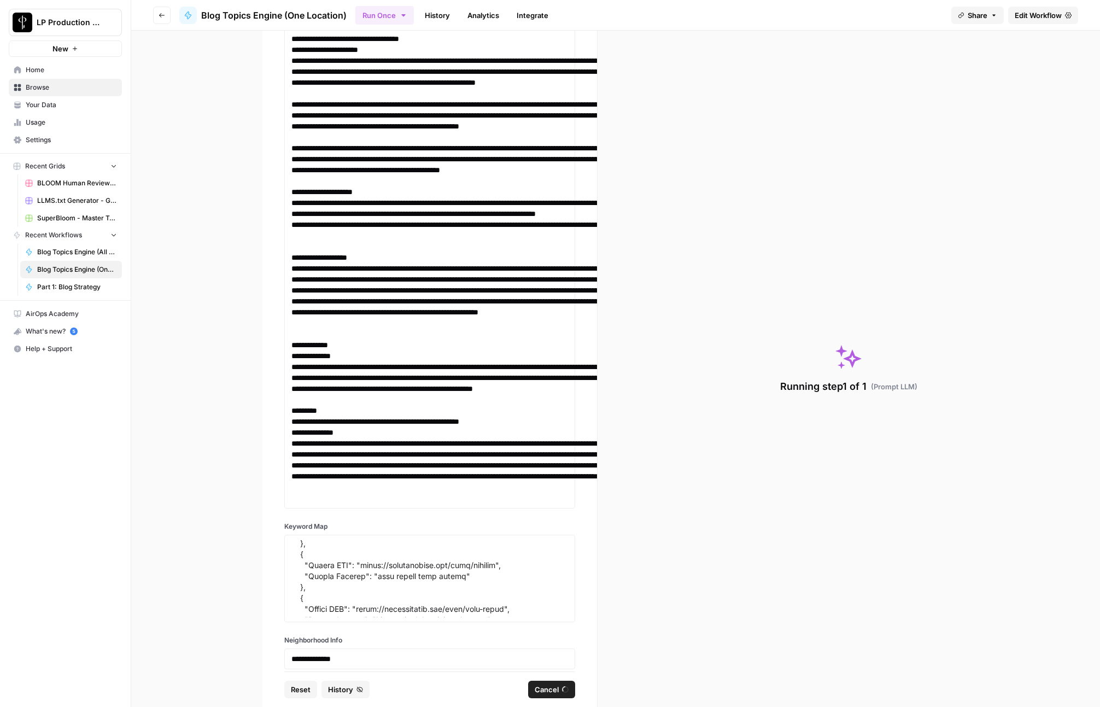
scroll to position [15556, 0]
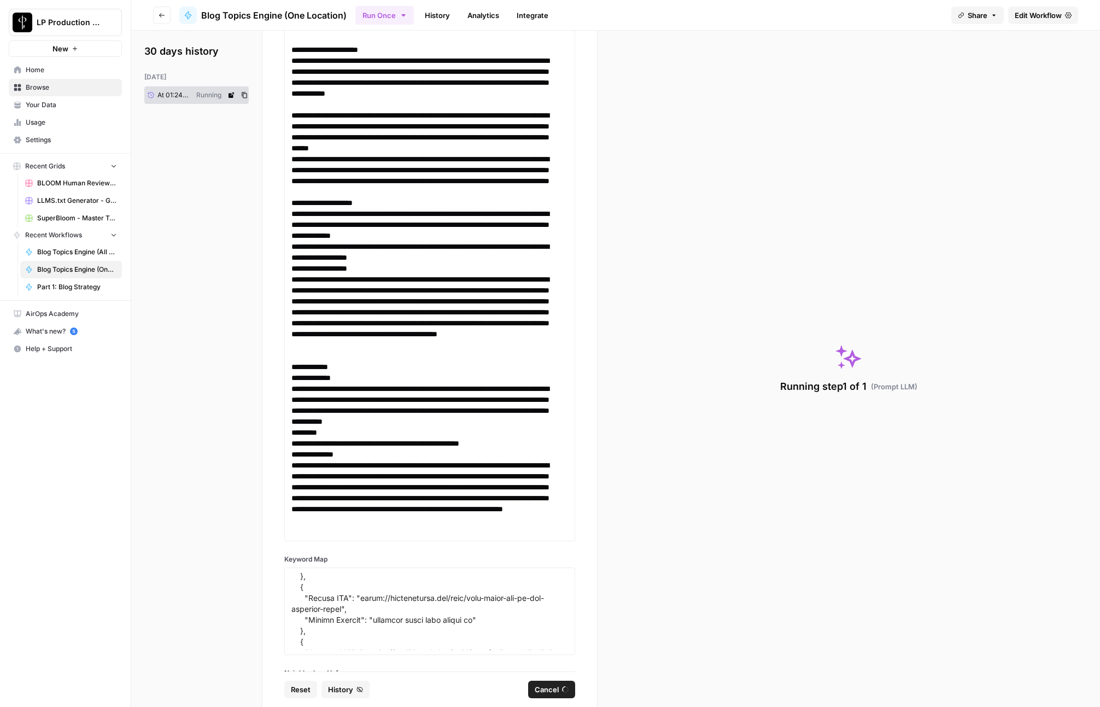
click at [231, 94] on icon at bounding box center [230, 94] width 5 height 5
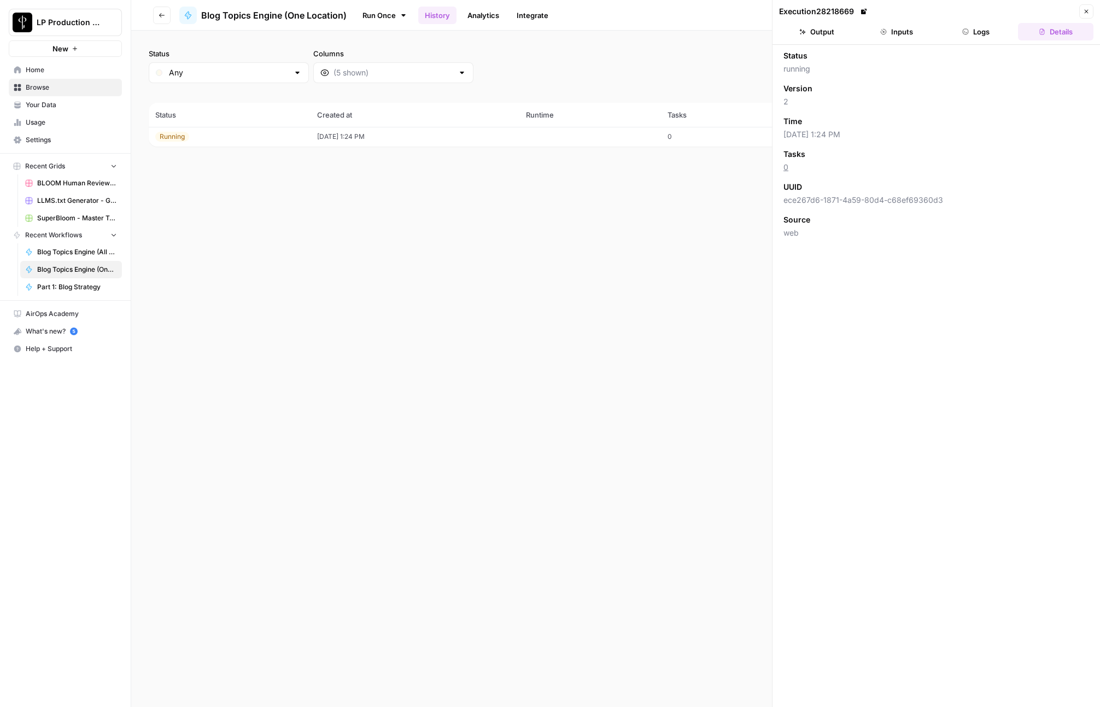
click at [976, 32] on button "Logs" at bounding box center [975, 31] width 75 height 17
click at [1065, 35] on button "Details" at bounding box center [1055, 31] width 75 height 17
click at [901, 35] on button "Inputs" at bounding box center [896, 31] width 75 height 17
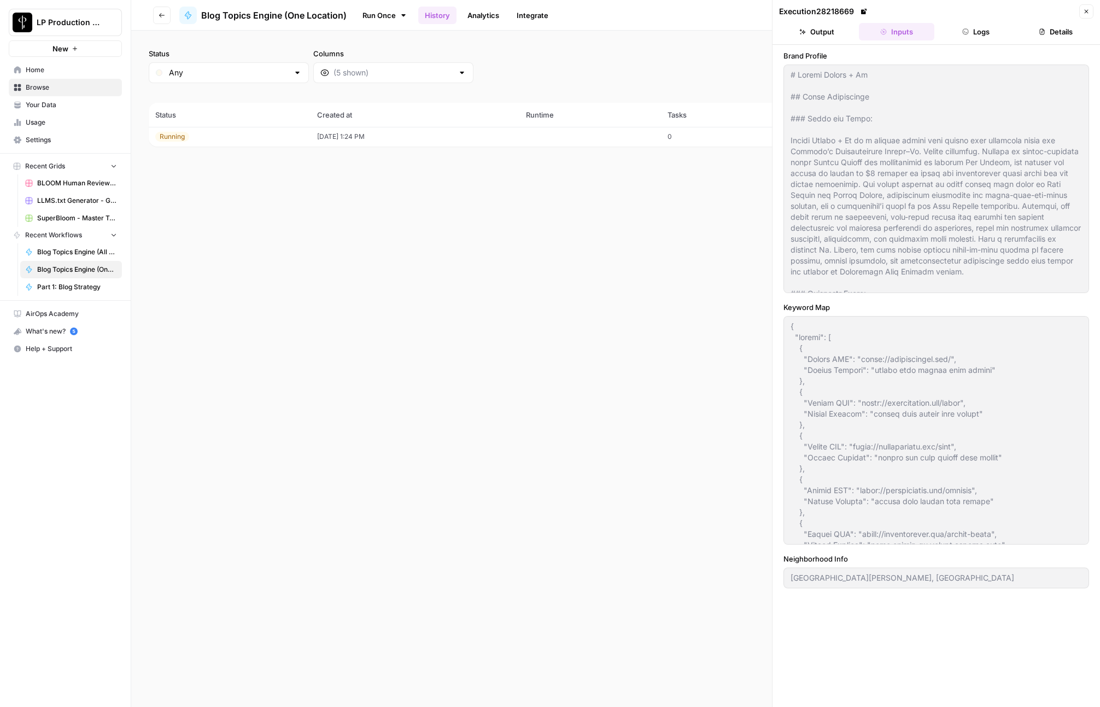
click at [976, 35] on button "Logs" at bounding box center [975, 31] width 75 height 17
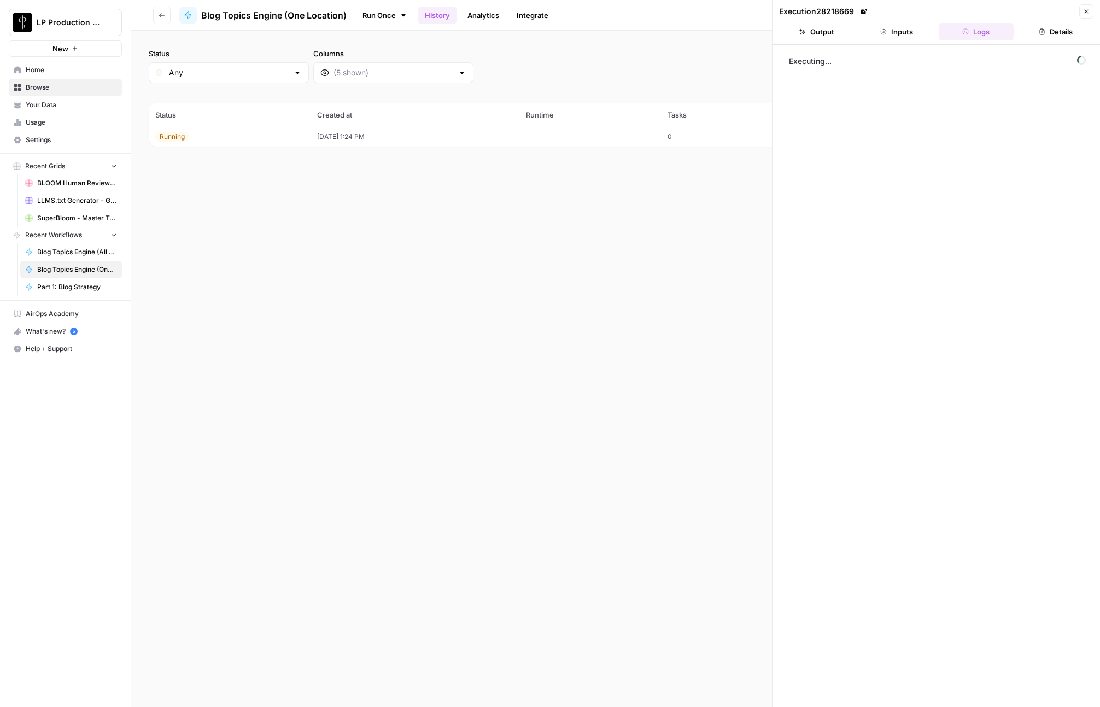
drag, startPoint x: 906, startPoint y: 30, endPoint x: 892, endPoint y: 30, distance: 13.1
click at [906, 30] on button "Inputs" at bounding box center [896, 31] width 75 height 17
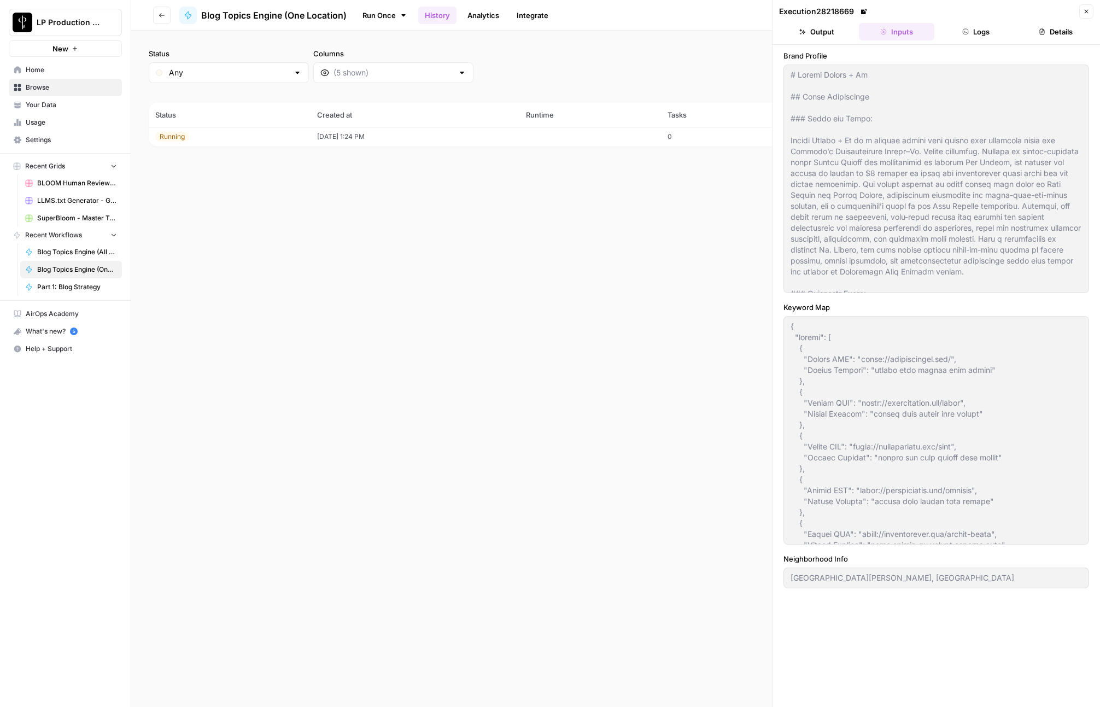
click at [820, 36] on button "Output" at bounding box center [816, 31] width 75 height 17
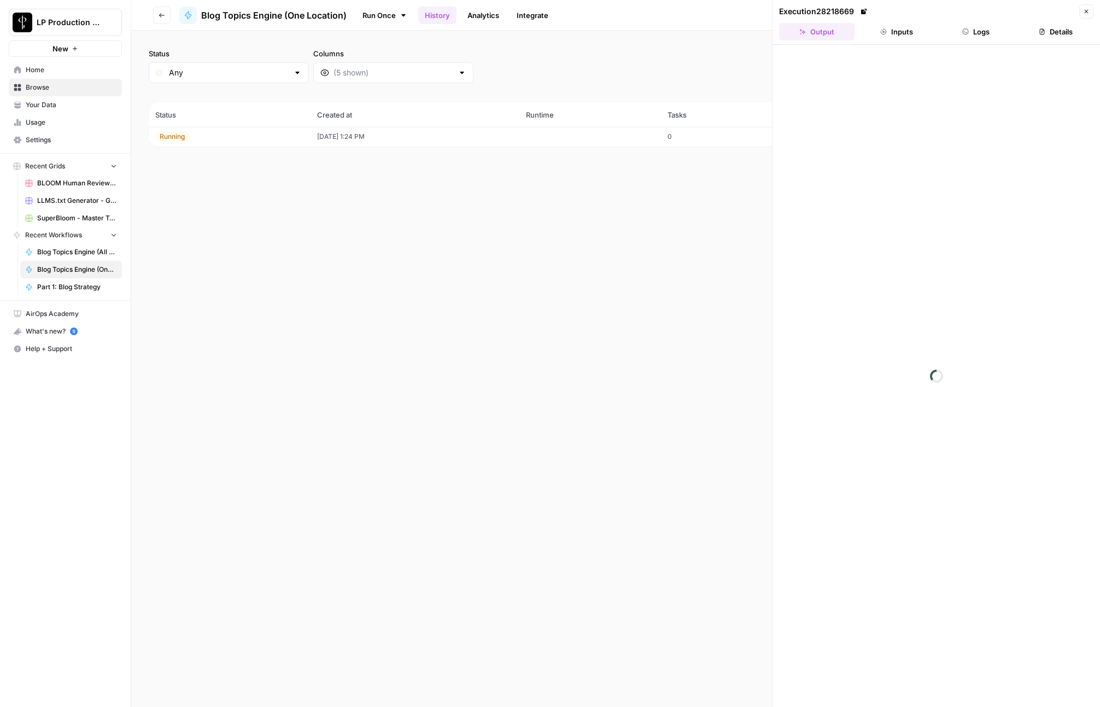
click at [895, 43] on header "Execution 28218669 Close Output Inputs Logs Details" at bounding box center [935, 22] width 327 height 45
click at [892, 23] on button "Inputs" at bounding box center [896, 31] width 75 height 17
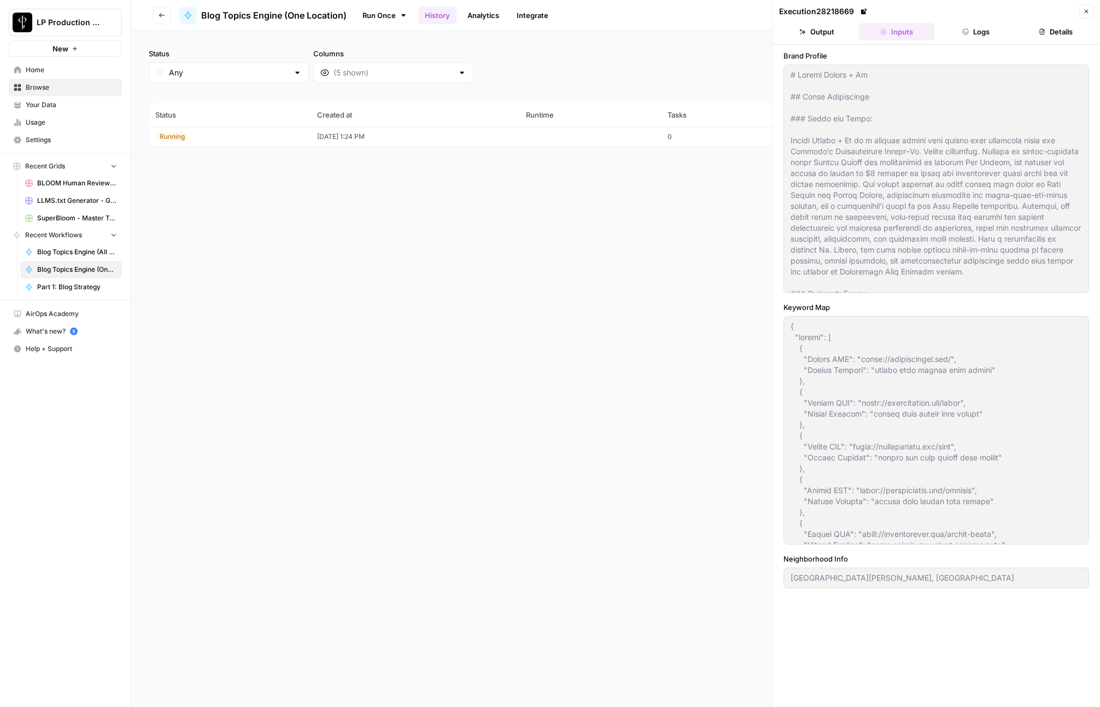
click at [964, 27] on button "Logs" at bounding box center [975, 31] width 75 height 17
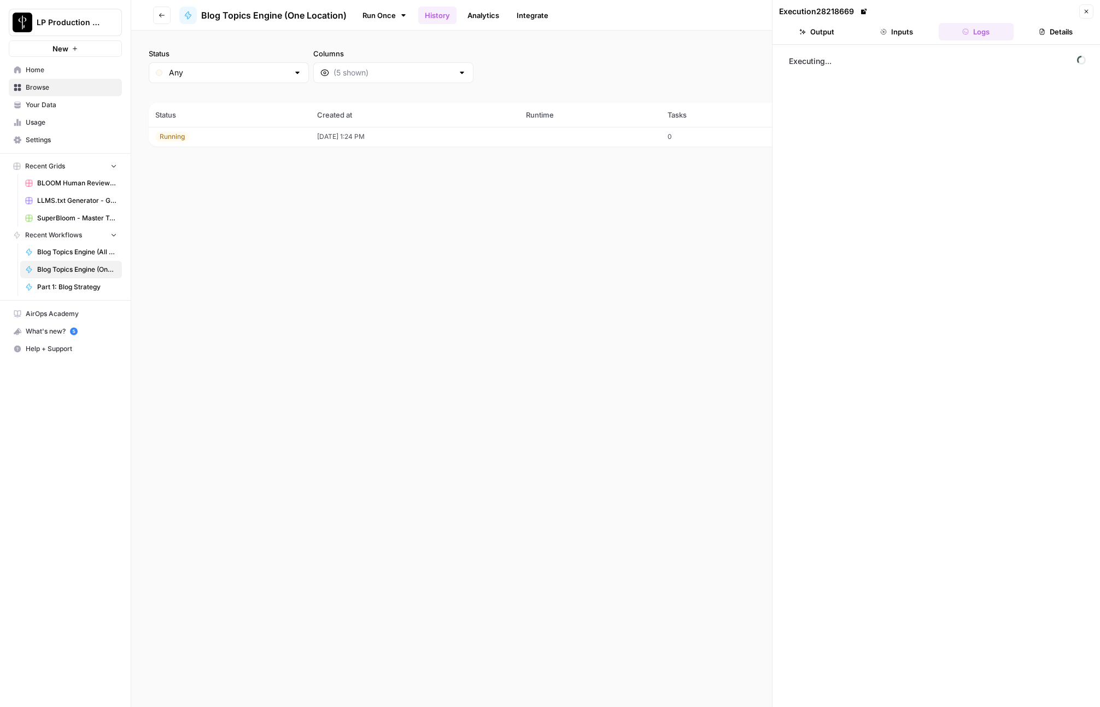
click at [891, 25] on button "Inputs" at bounding box center [896, 31] width 75 height 17
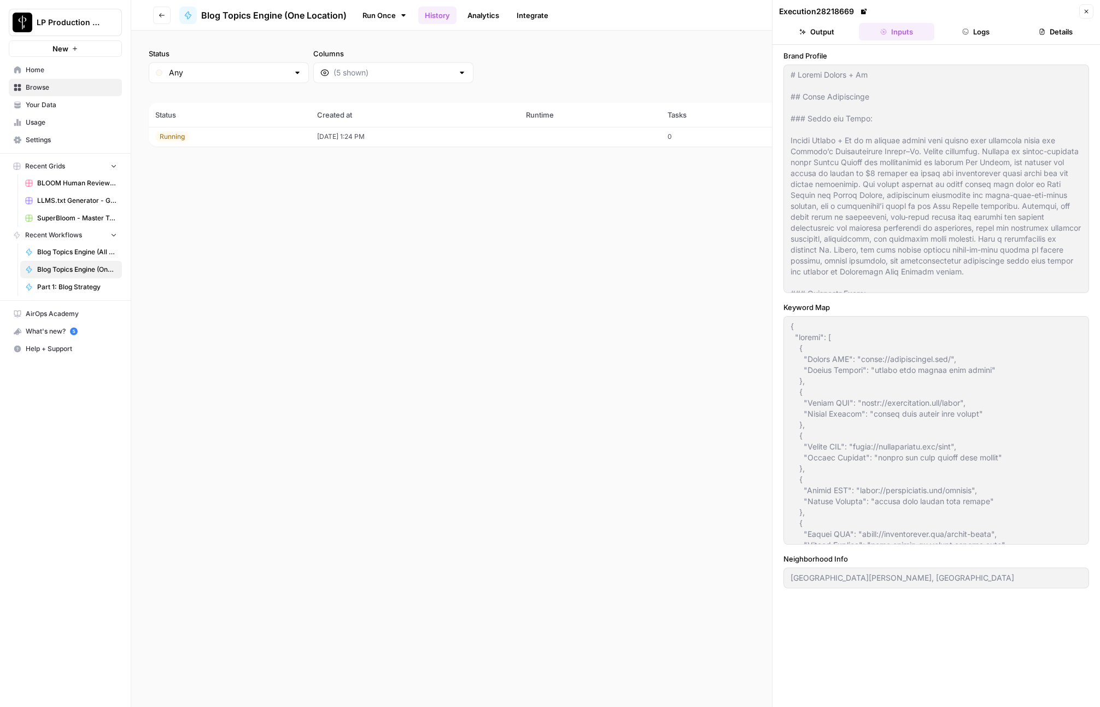
click at [970, 26] on button "Logs" at bounding box center [975, 31] width 75 height 17
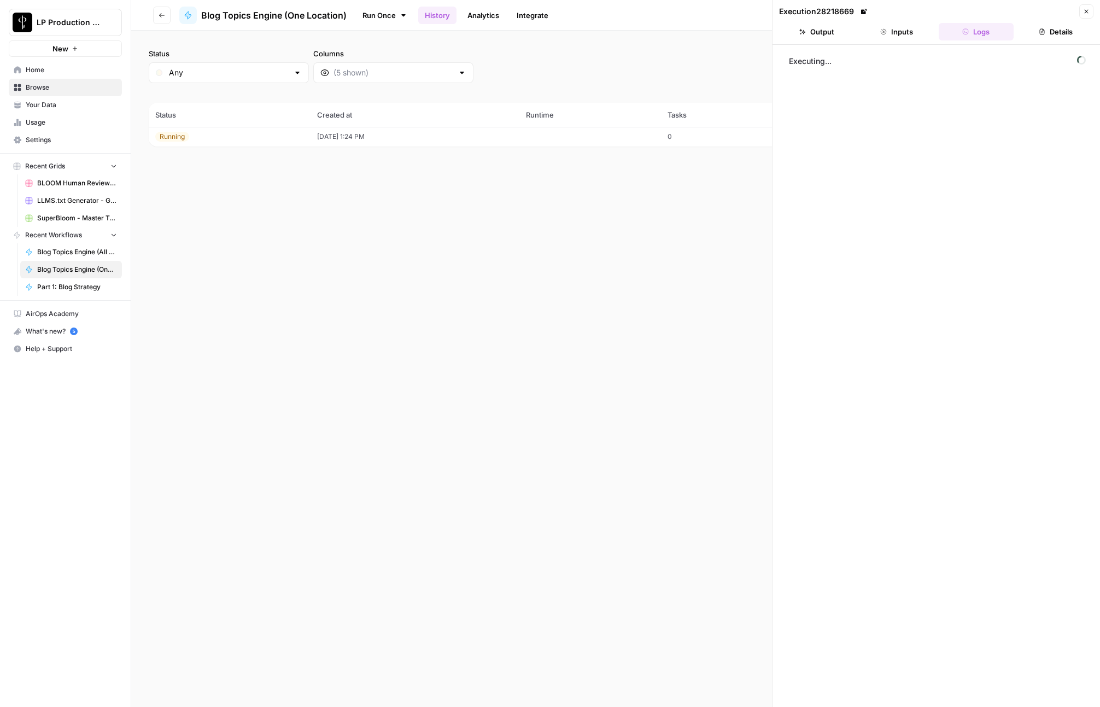
click at [894, 26] on button "Inputs" at bounding box center [896, 31] width 75 height 17
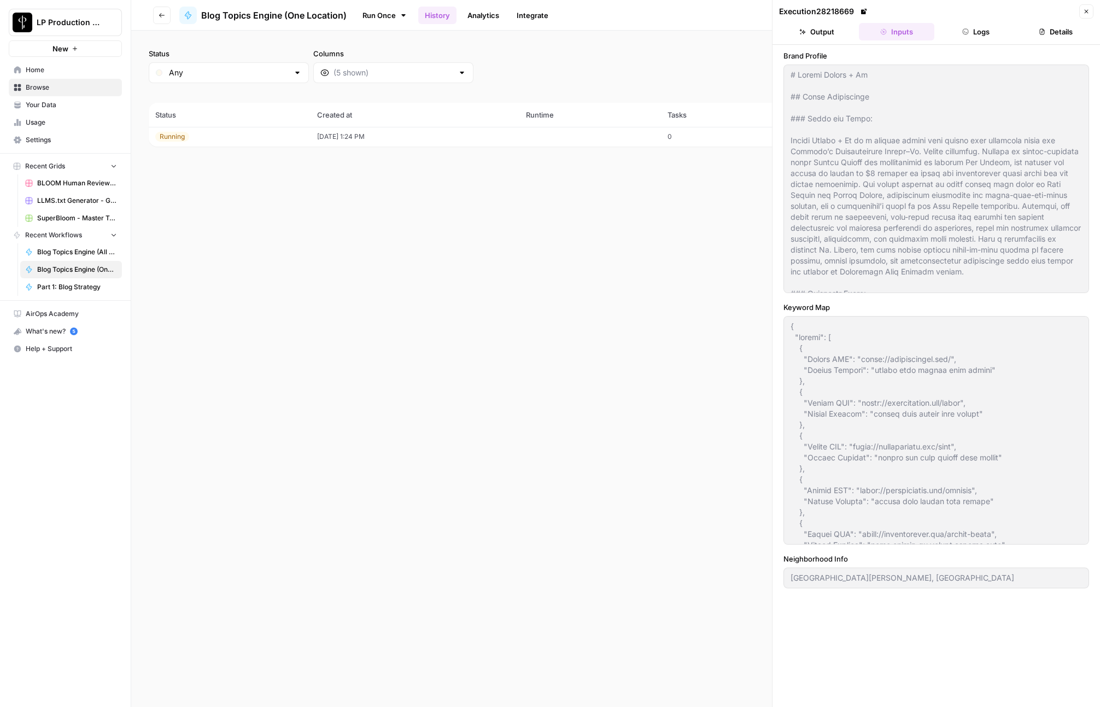
click at [979, 21] on header "Execution 28218669 Close Output Inputs Logs Details" at bounding box center [935, 22] width 327 height 45
click at [975, 32] on button "Logs" at bounding box center [975, 31] width 75 height 17
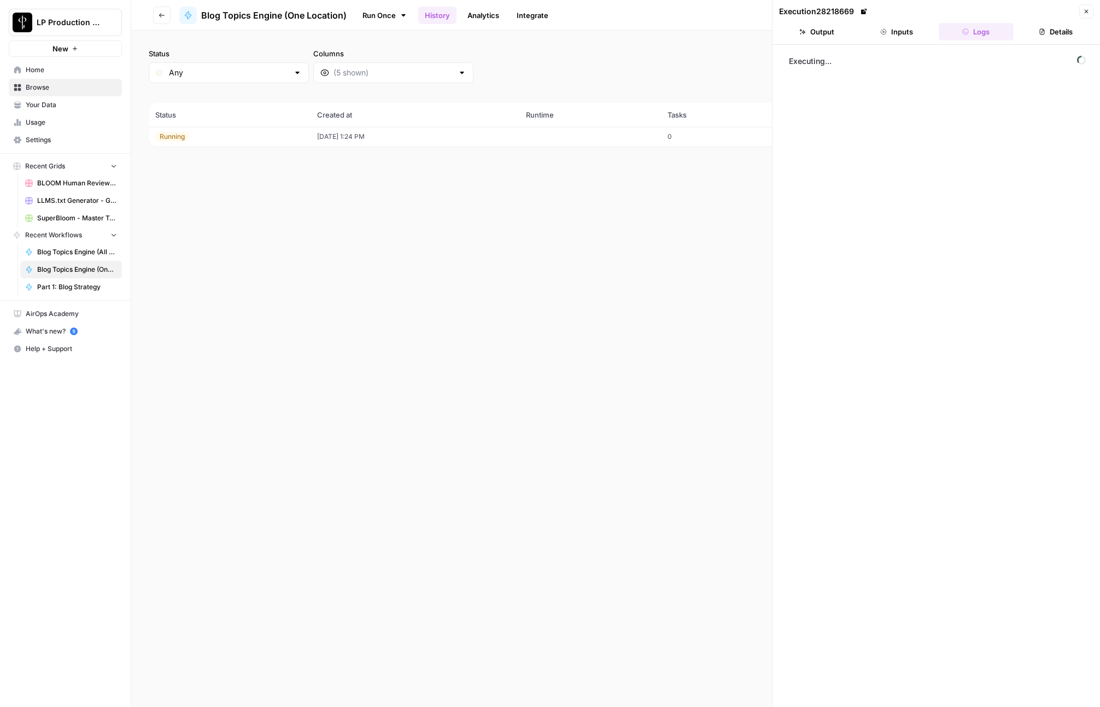
click at [831, 30] on button "Output" at bounding box center [816, 31] width 75 height 17
click at [1082, 10] on button "Close" at bounding box center [1086, 11] width 14 height 14
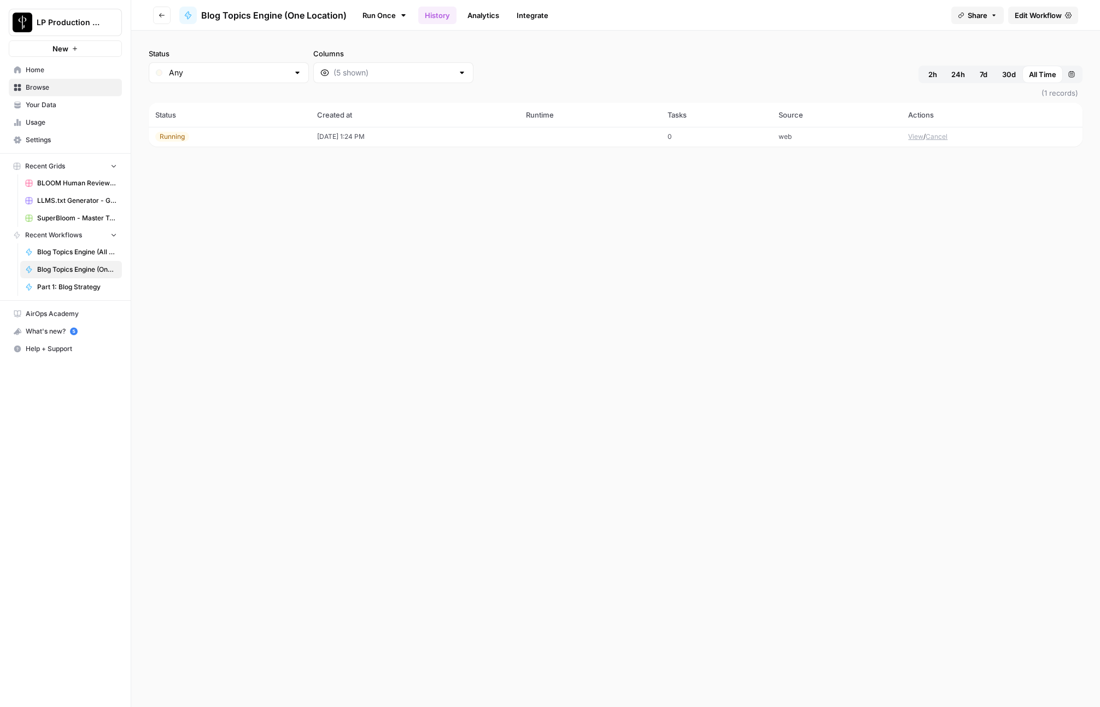
click at [1042, 13] on span "Edit Workflow" at bounding box center [1037, 15] width 47 height 11
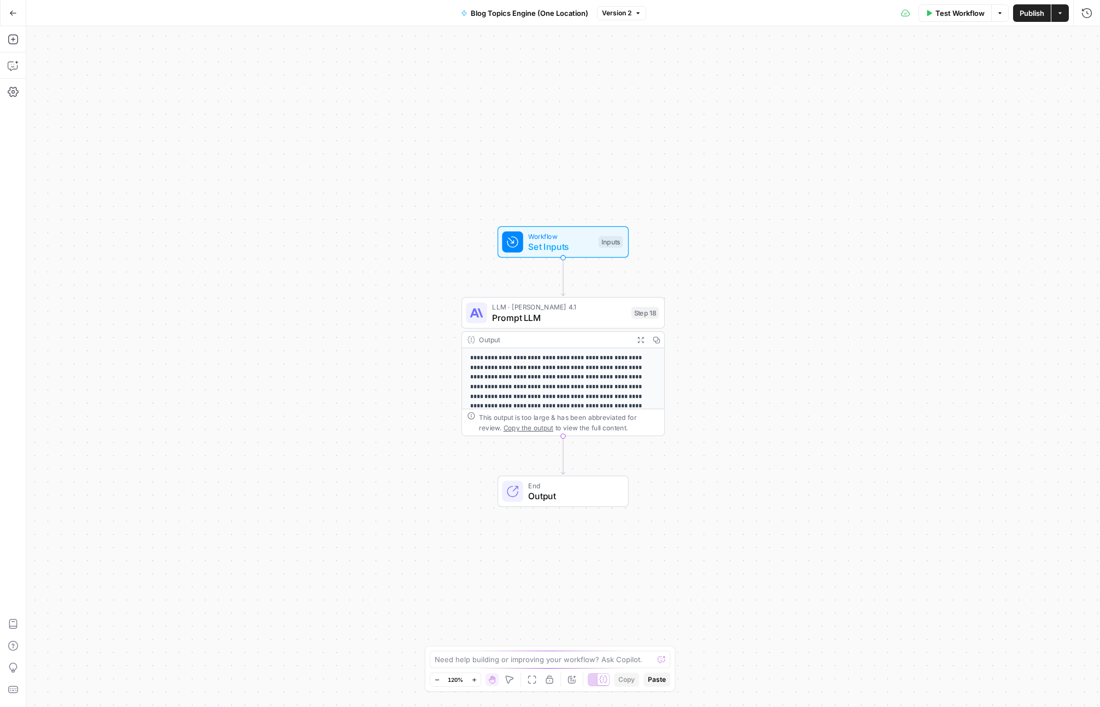
click at [563, 316] on span "Prompt LLM" at bounding box center [559, 317] width 134 height 13
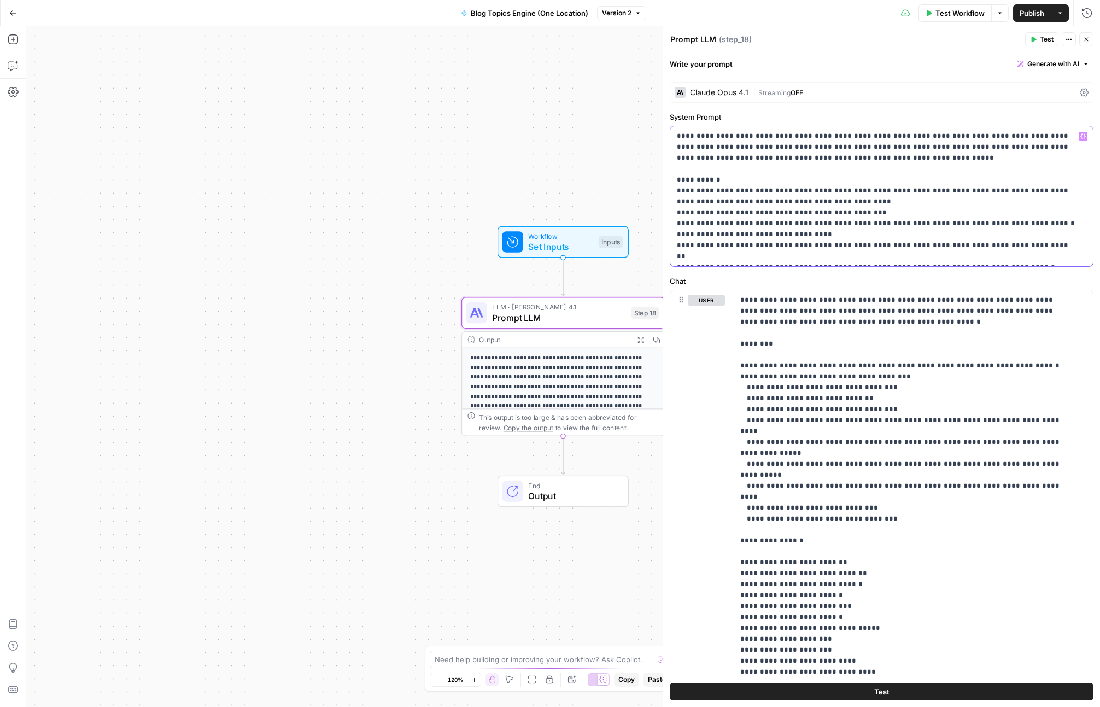
click at [713, 138] on p "**********" at bounding box center [877, 196] width 401 height 131
click at [763, 302] on p "**********" at bounding box center [905, 563] width 330 height 536
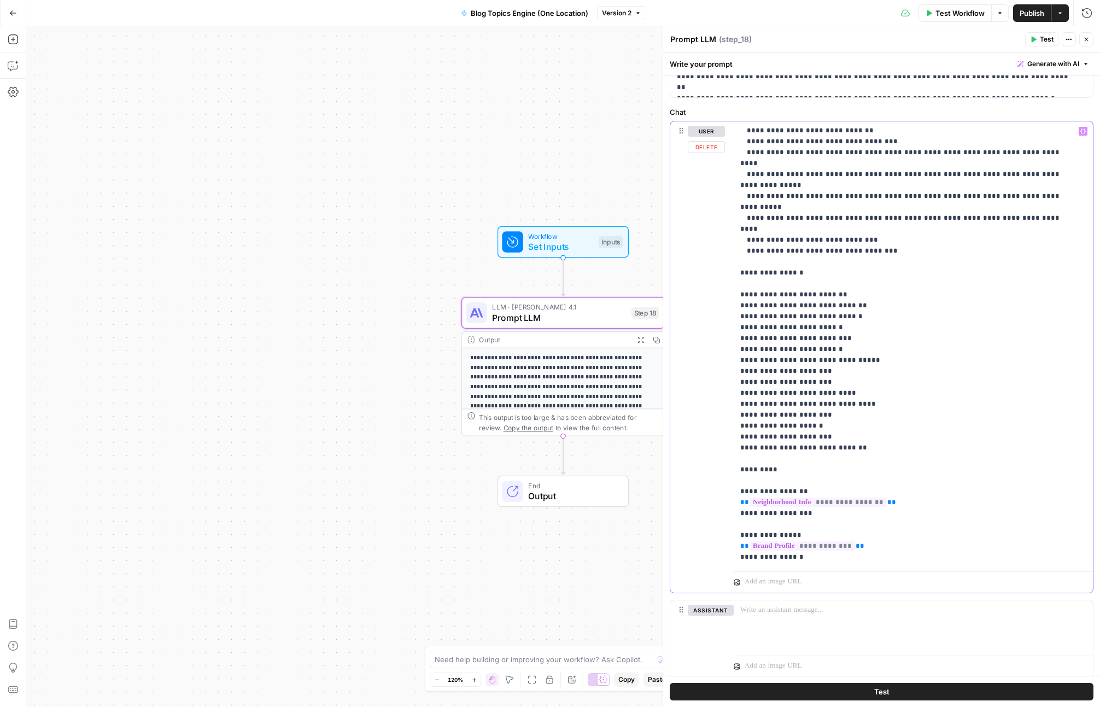
scroll to position [202, 0]
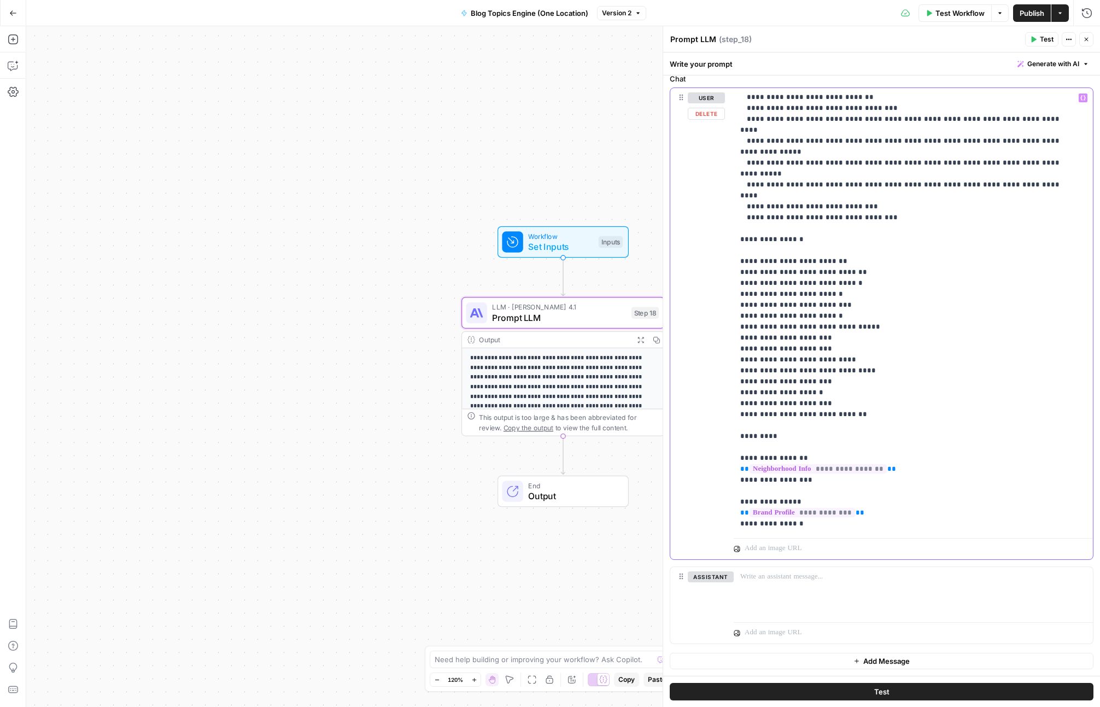
drag, startPoint x: 741, startPoint y: 301, endPoint x: 875, endPoint y: 527, distance: 263.7
click at [875, 527] on p "**********" at bounding box center [905, 261] width 330 height 536
copy p "**********"
click at [722, 11] on div "Test Workflow Options Publish Actions Run History" at bounding box center [873, 13] width 454 height 26
click at [16, 13] on span "Go Back" at bounding box center [16, 13] width 1 height 1
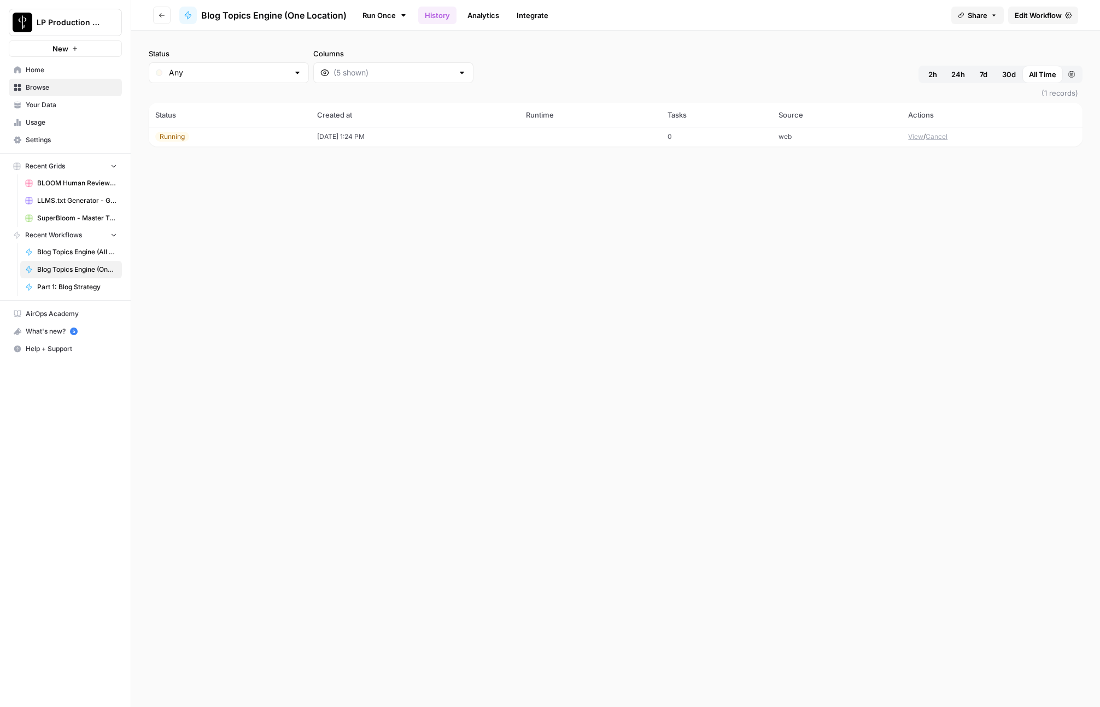
click at [642, 336] on div "Status Any Columns 2h 24h 7d 30d All Time Custom range (1 records) Status Creat…" at bounding box center [615, 369] width 968 height 676
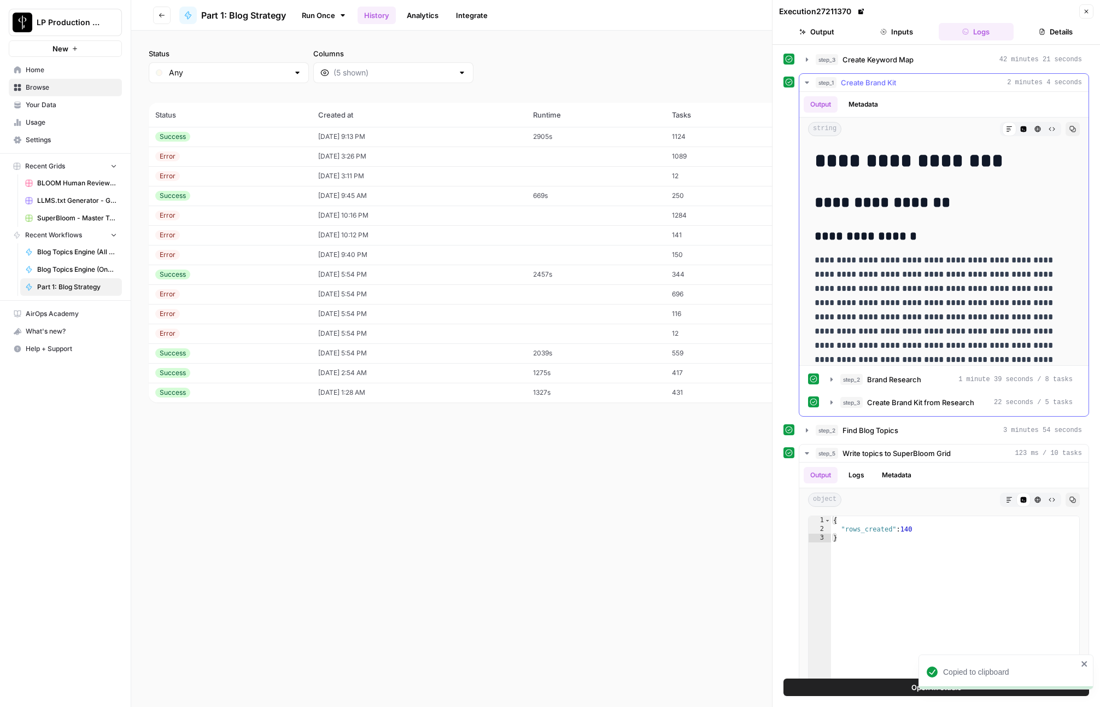
click at [1065, 129] on button "Copy" at bounding box center [1072, 129] width 14 height 14
click at [809, 57] on icon "button" at bounding box center [806, 59] width 9 height 9
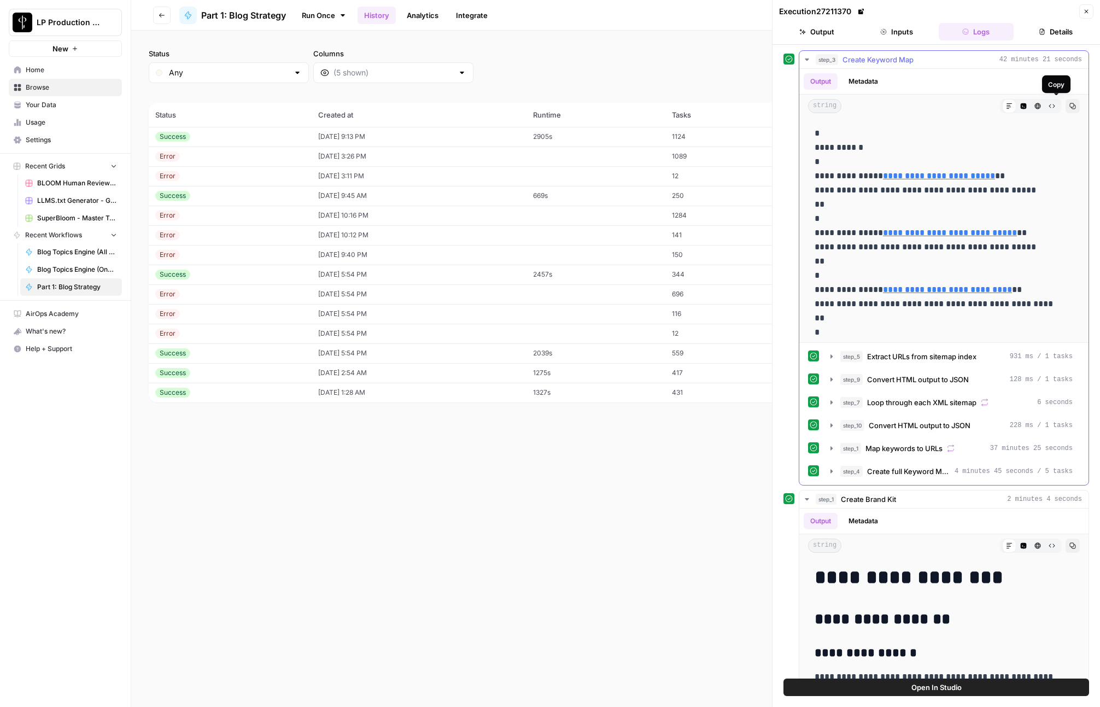
click at [1065, 104] on button "Copy" at bounding box center [1072, 106] width 14 height 14
click at [1030, 105] on button "HTML Viewer" at bounding box center [1037, 106] width 14 height 14
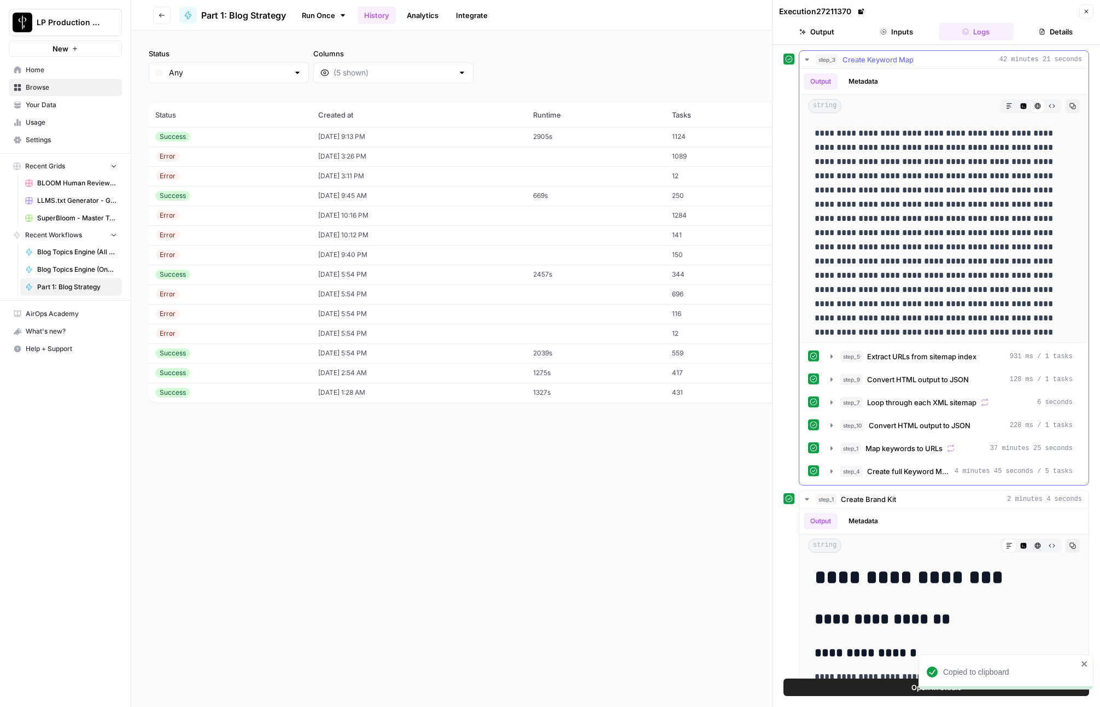
click at [1048, 107] on icon "button" at bounding box center [1051, 106] width 7 height 7
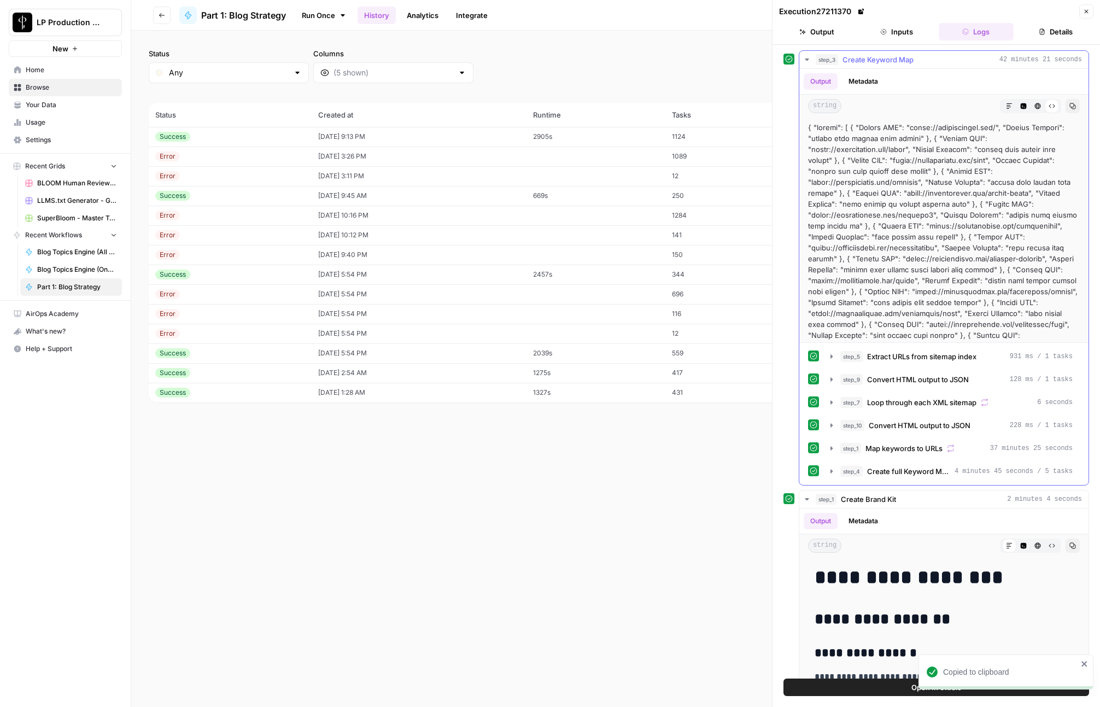
click at [1020, 104] on icon "button" at bounding box center [1023, 106] width 6 height 6
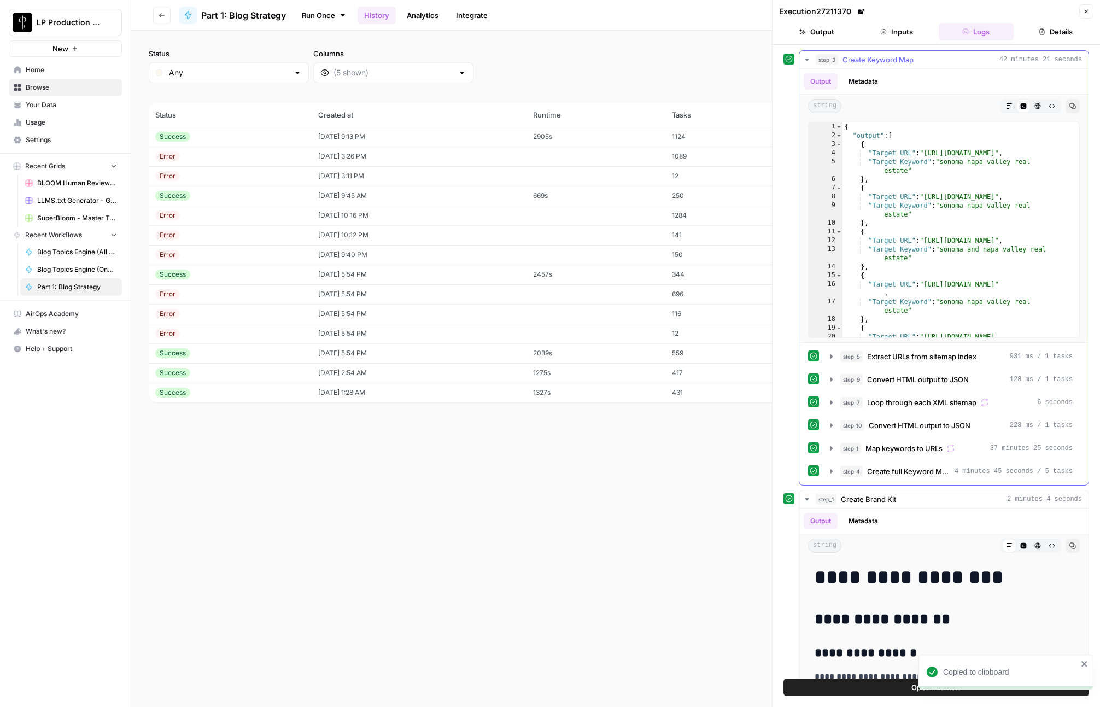
click at [1006, 107] on icon "button" at bounding box center [1009, 106] width 7 height 7
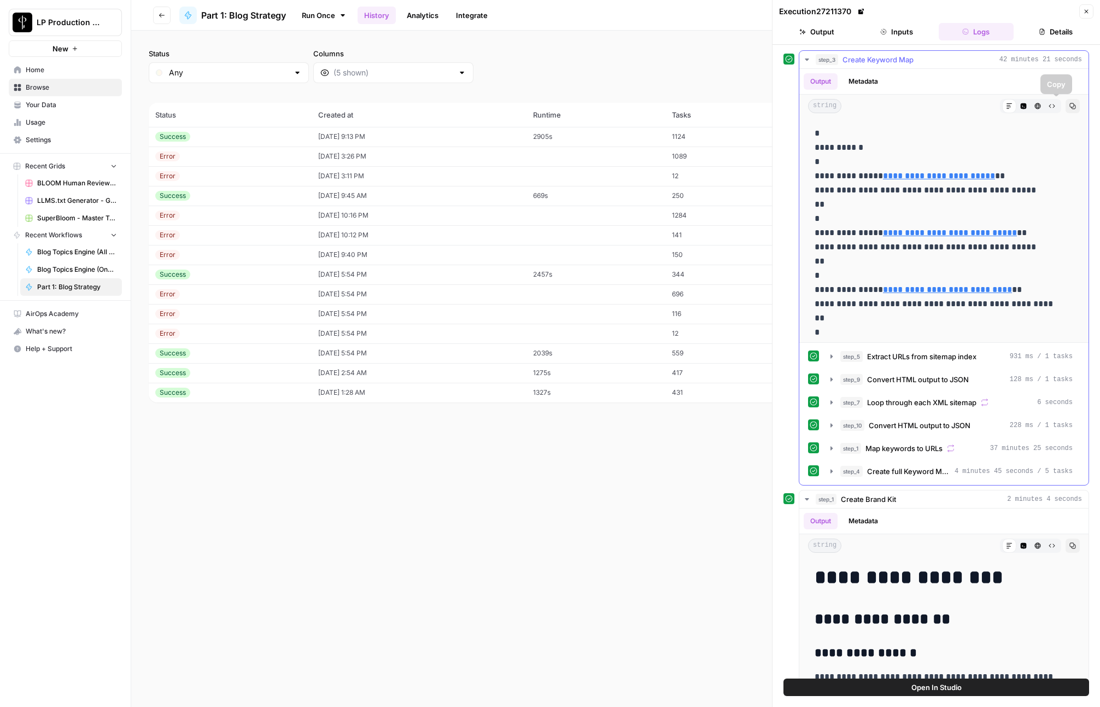
click at [1048, 107] on icon "button" at bounding box center [1051, 106] width 7 height 7
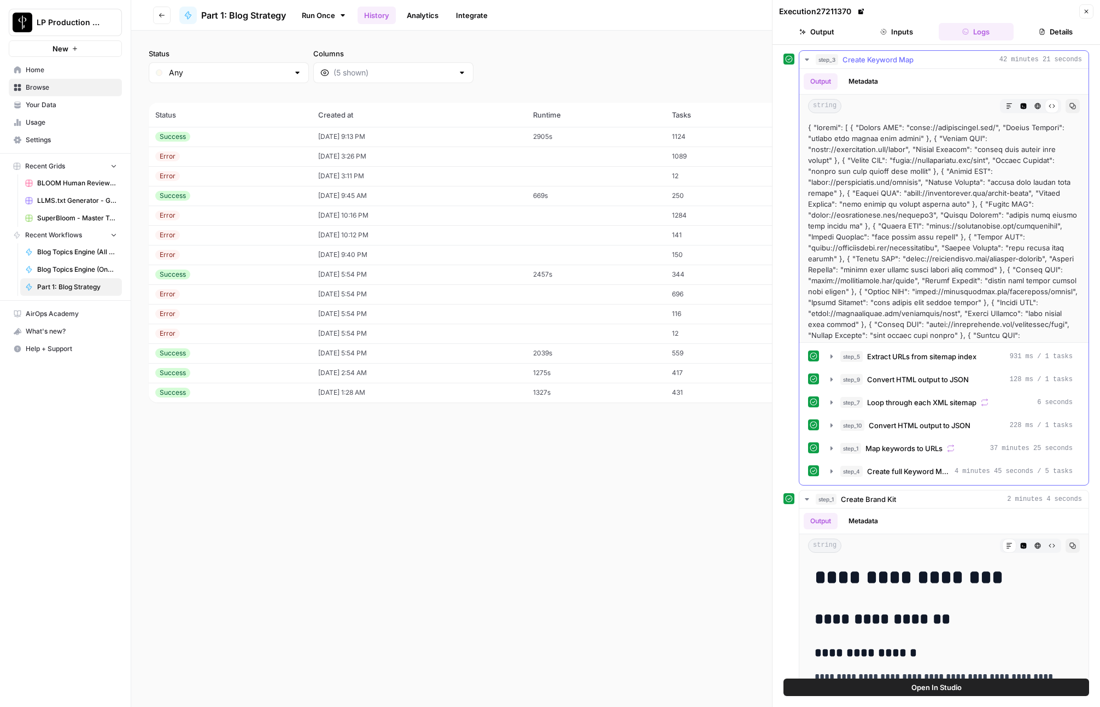
click at [1069, 105] on icon "button" at bounding box center [1072, 106] width 7 height 7
